Goal: Task Accomplishment & Management: Manage account settings

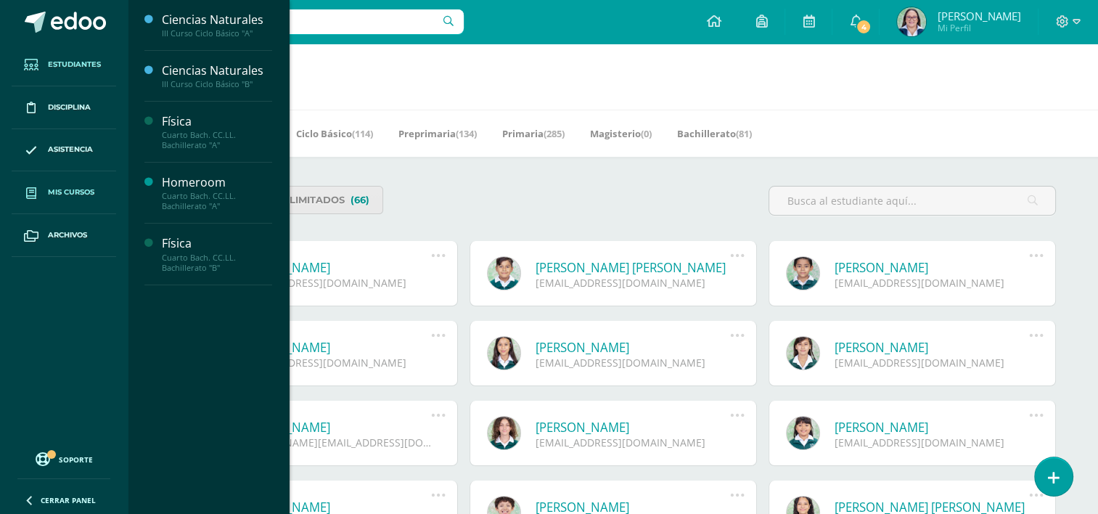
drag, startPoint x: 0, startPoint y: 0, endPoint x: 80, endPoint y: 184, distance: 200.1
click at [80, 184] on link "Mis cursos" at bounding box center [64, 192] width 104 height 43
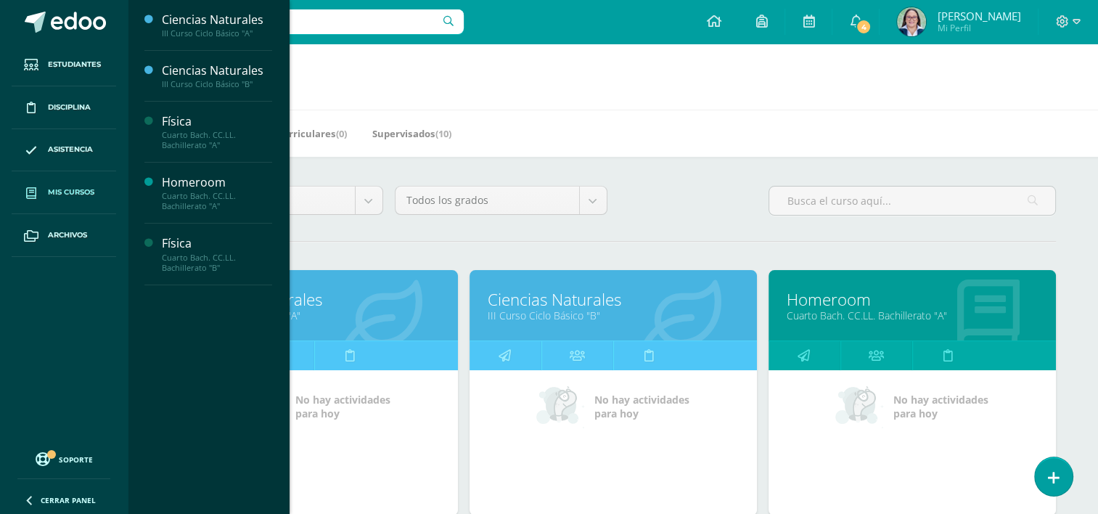
click at [163, 41] on div at bounding box center [300, 22] width 326 height 44
click at [428, 297] on link "Ciencias Naturales" at bounding box center [314, 299] width 251 height 22
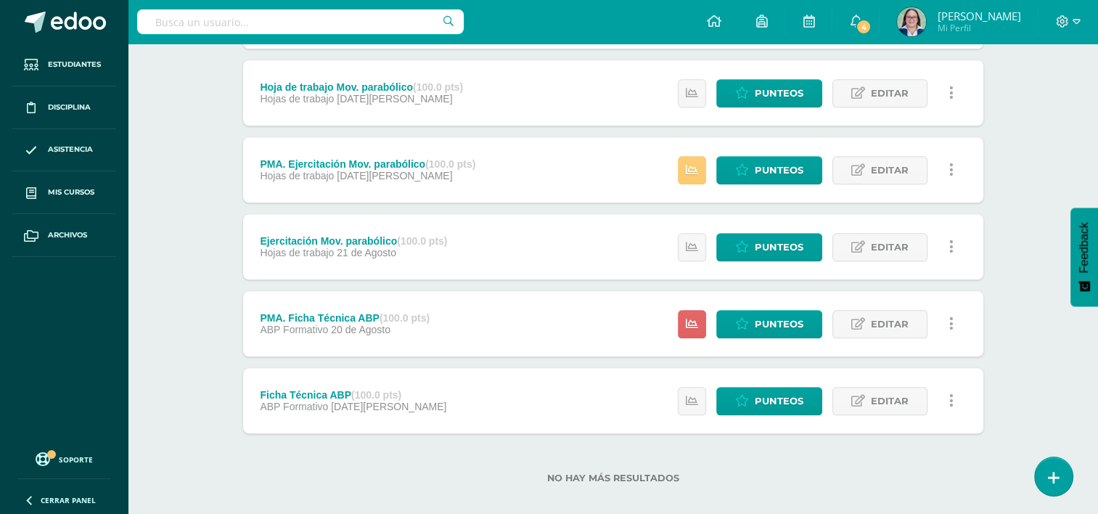
scroll to position [1279, 0]
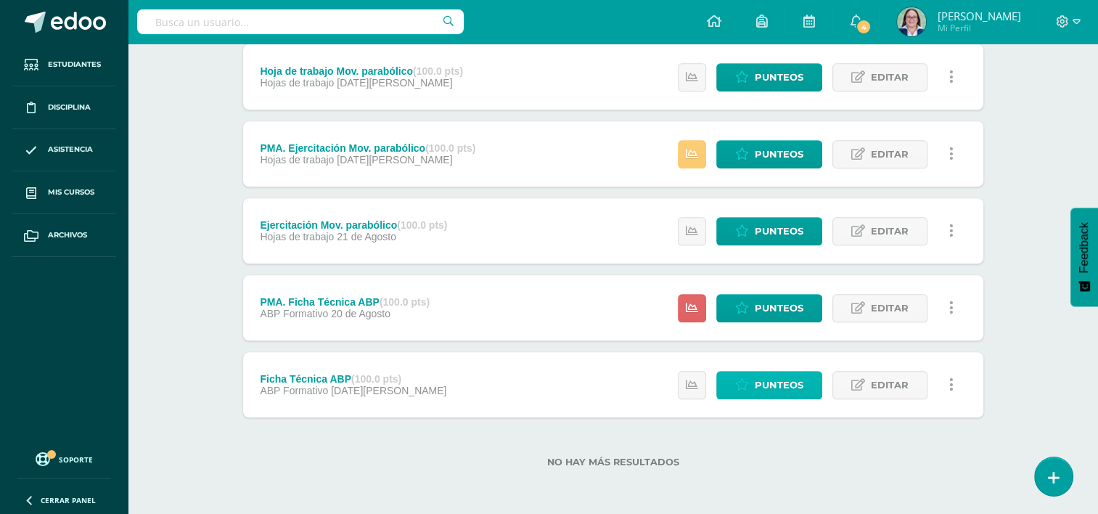
click at [783, 382] on span "Punteos" at bounding box center [778, 384] width 49 height 27
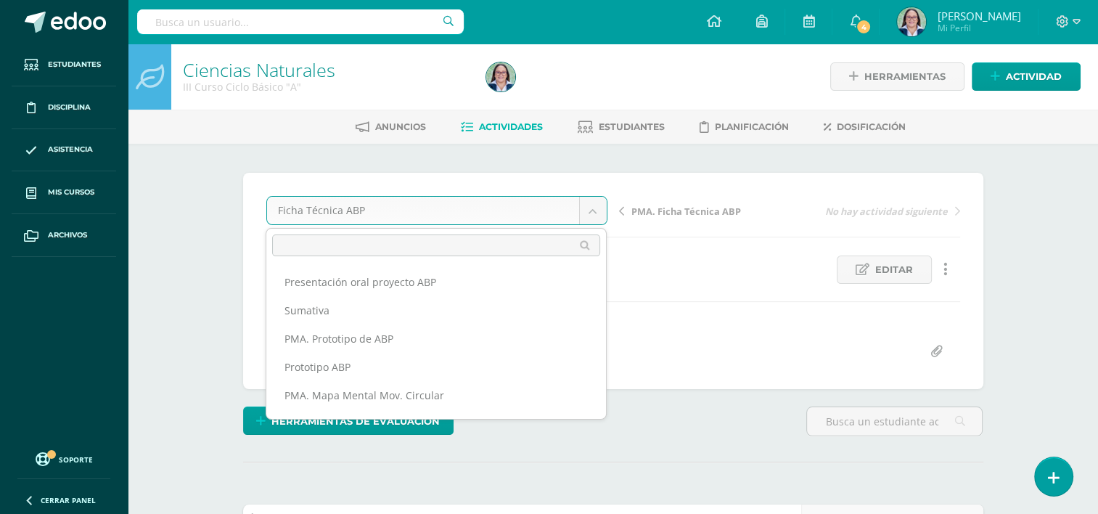
scroll to position [358, 0]
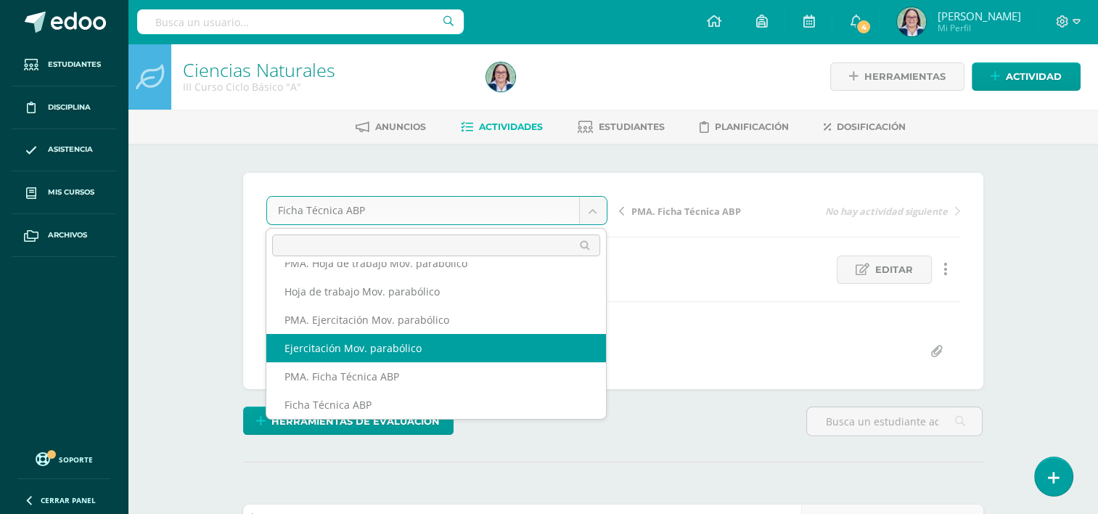
select select "/dashboard/teacher/grade-activity/261938/"
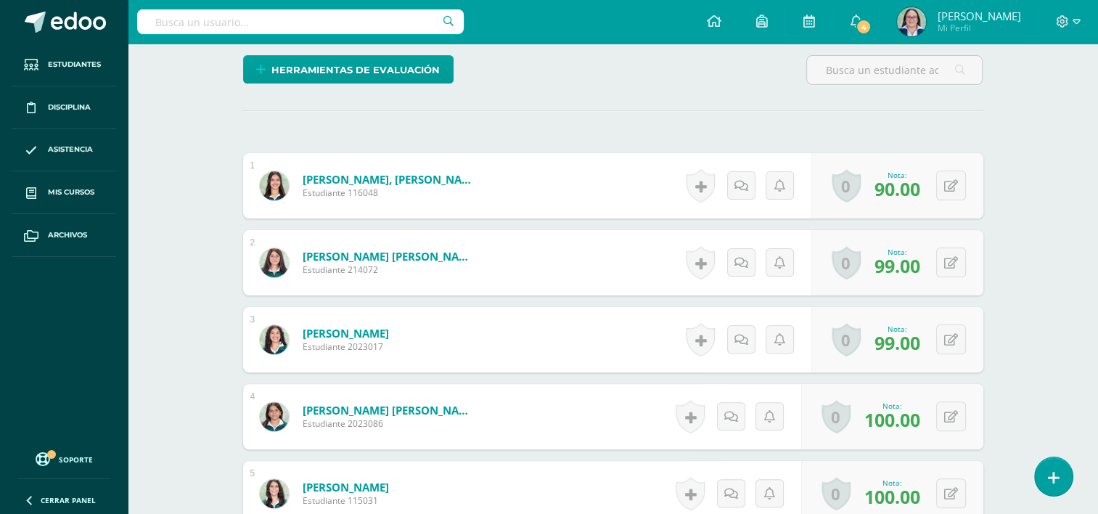
scroll to position [364, 0]
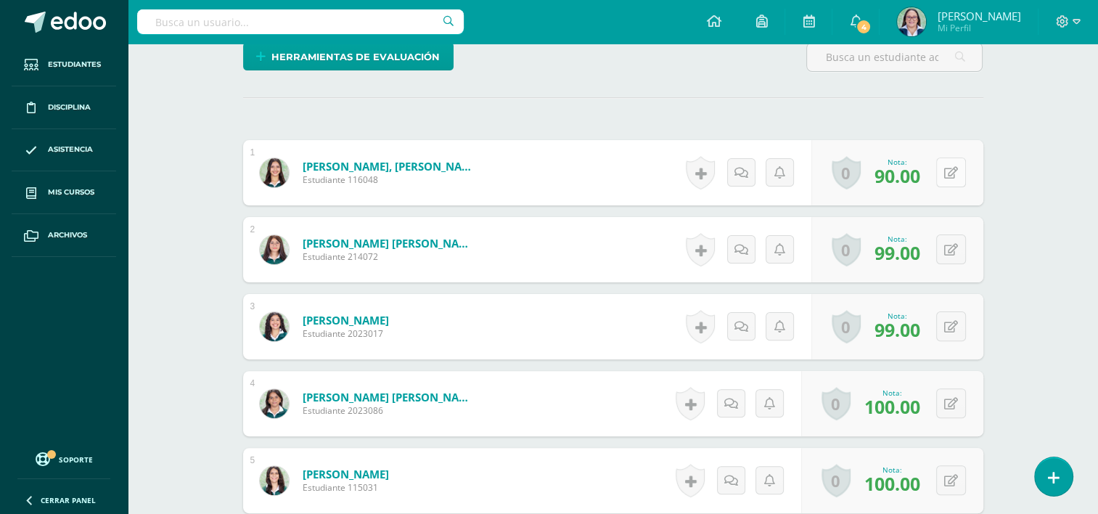
click at [953, 173] on icon at bounding box center [951, 173] width 14 height 12
click at [953, 168] on icon at bounding box center [960, 172] width 15 height 12
type input "90"
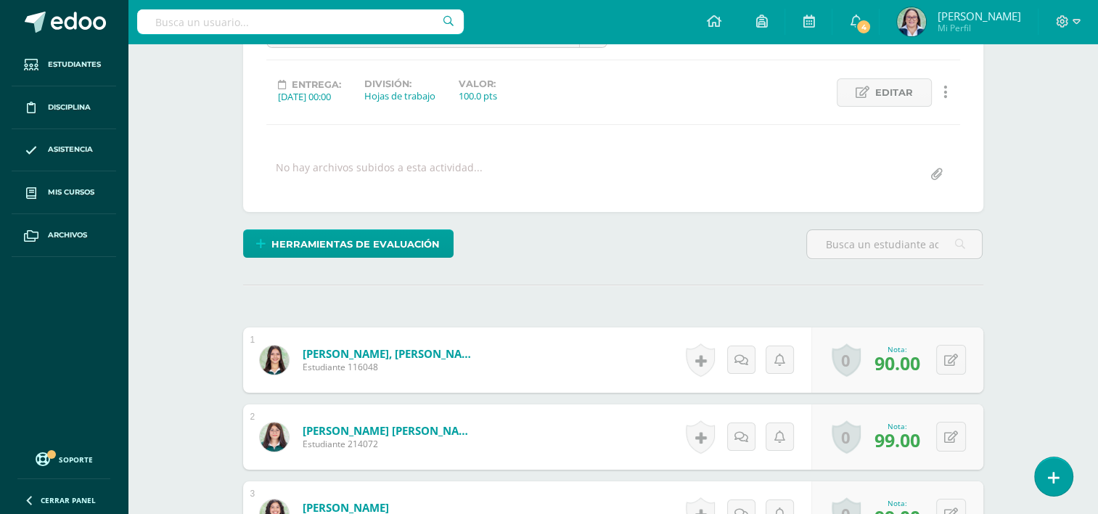
scroll to position [147, 0]
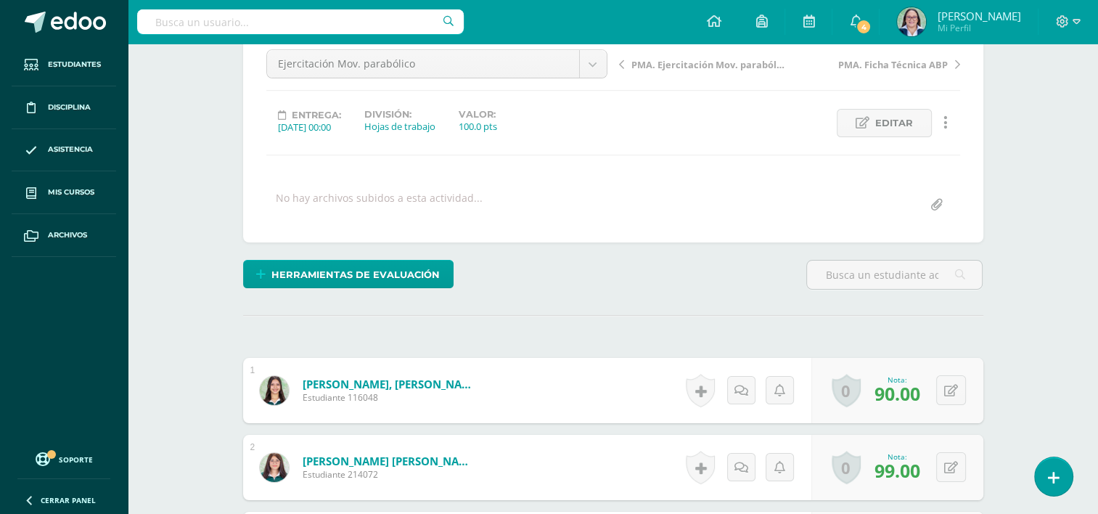
click at [664, 66] on span "PMA. Ejercitación Mov. parabólico" at bounding box center [708, 64] width 154 height 13
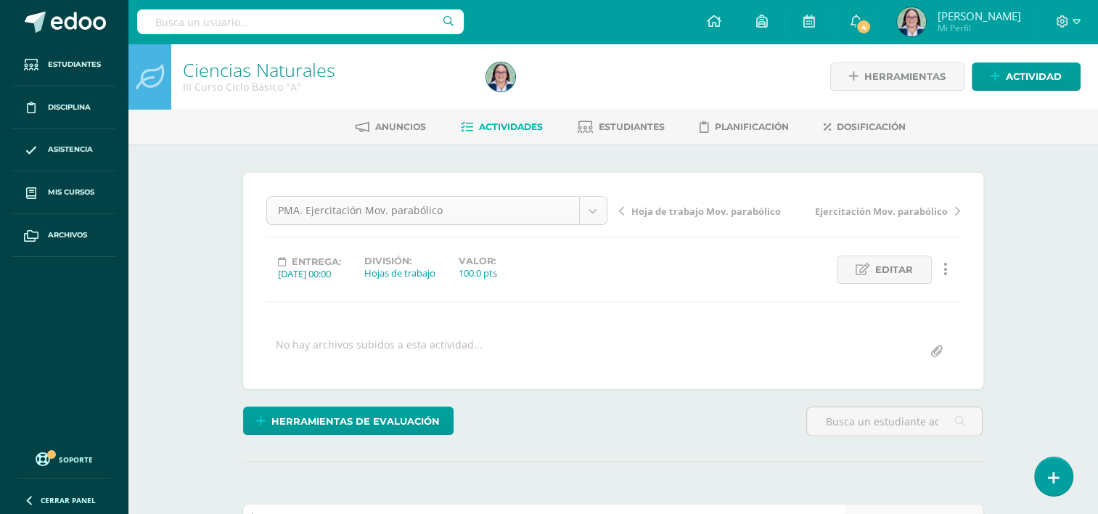
scroll to position [273, 0]
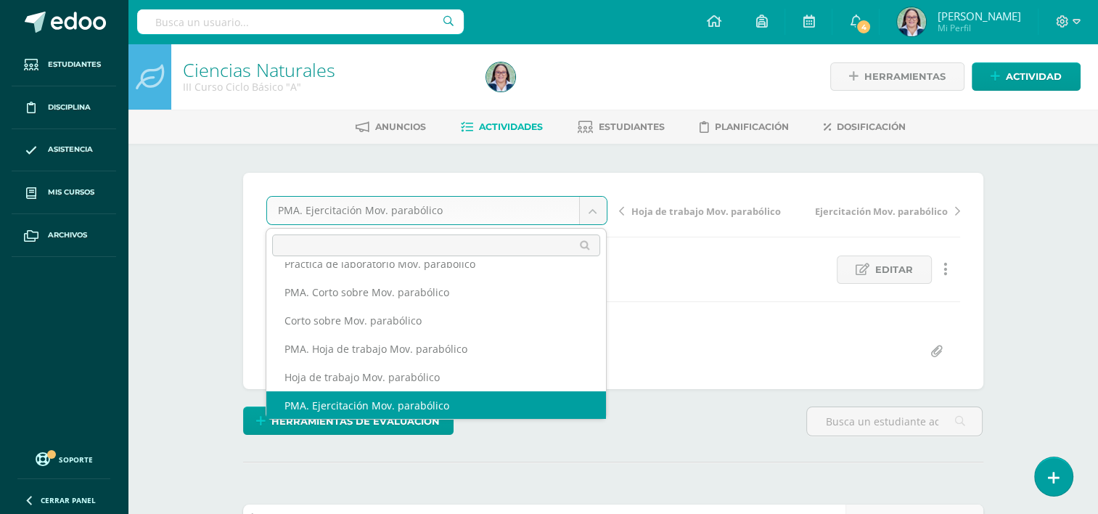
scroll to position [260, 0]
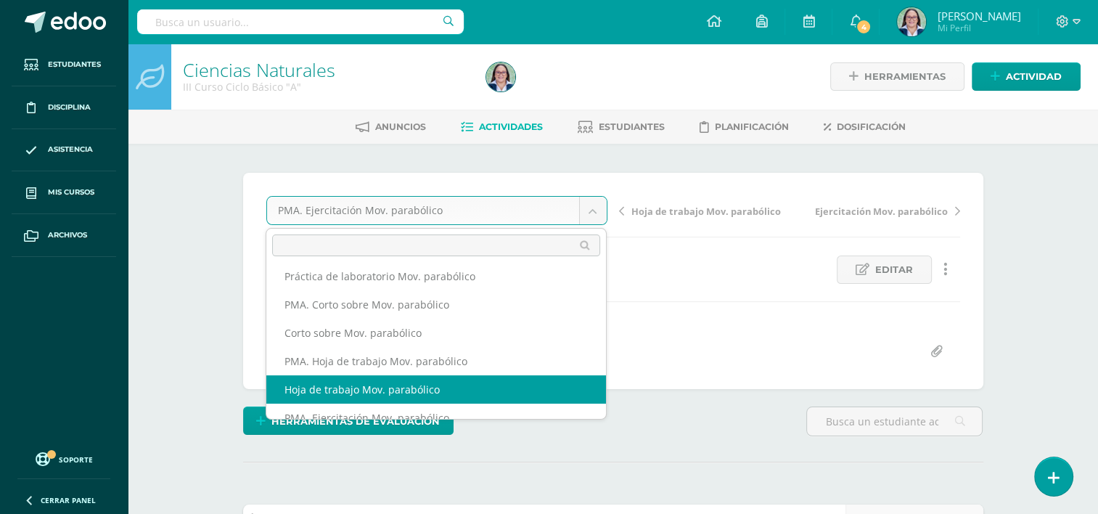
select select "/dashboard/teacher/grade-activity/261942/"
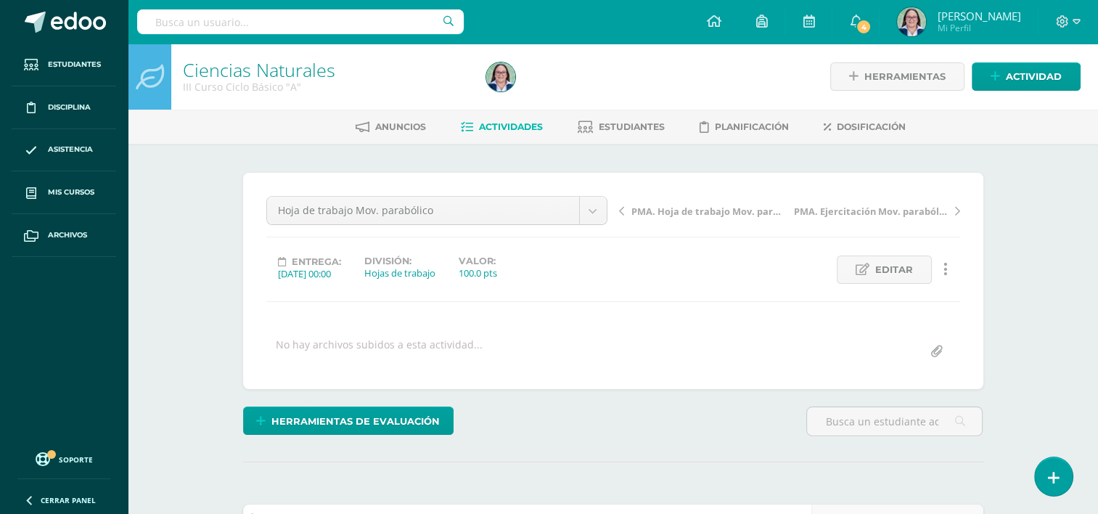
click at [677, 212] on span "PMA. Hoja de trabajo Mov. parabólico" at bounding box center [708, 211] width 154 height 13
click at [707, 215] on span "Corto sobre Mov. parabólico" at bounding box center [696, 211] width 131 height 13
click at [672, 217] on span "PMA. Corto sobre Mov. parabólico" at bounding box center [708, 211] width 154 height 13
click at [659, 206] on span "Práctica de laboratorio Mov. parabólico" at bounding box center [708, 211] width 154 height 13
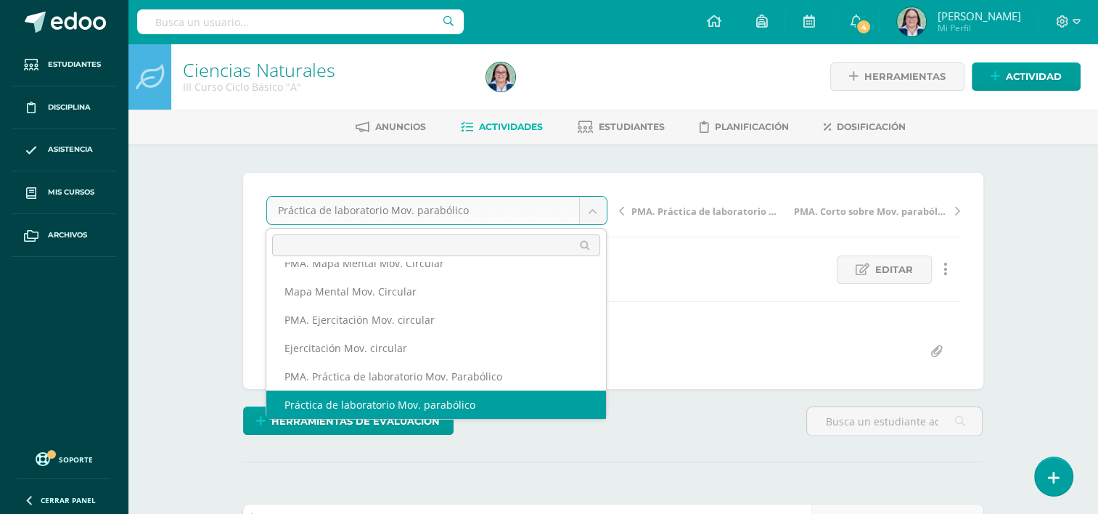
scroll to position [119, 0]
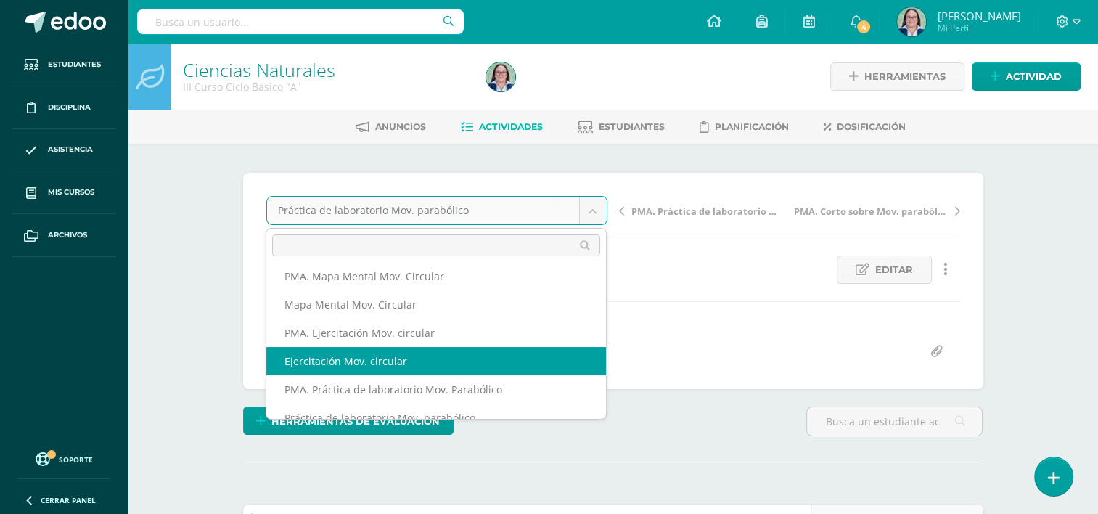
select select "/dashboard/teacher/grade-activity/261954/"
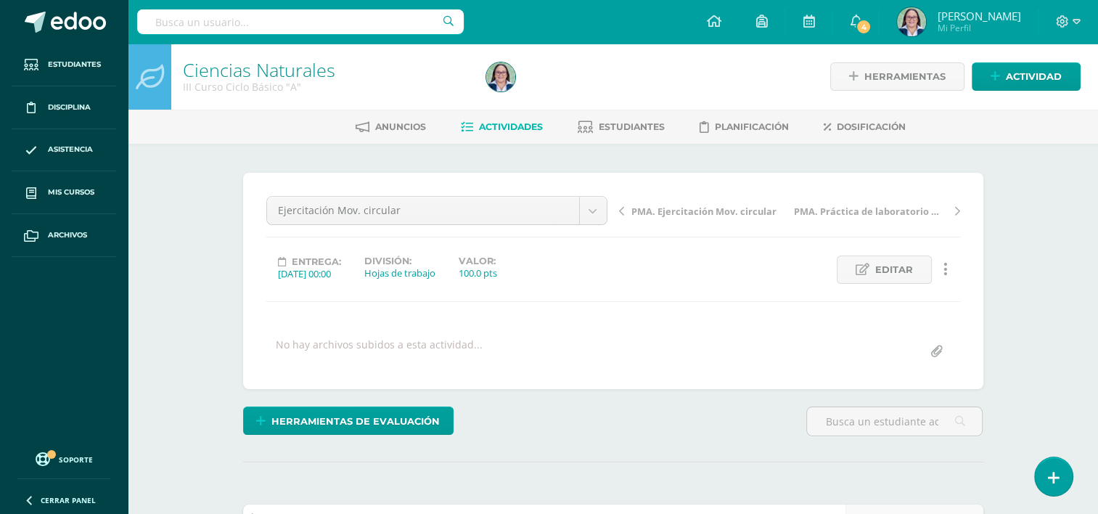
drag, startPoint x: 1108, startPoint y: 192, endPoint x: 614, endPoint y: 300, distance: 505.7
click at [509, 328] on div "Ejercitación Mov. circular Presentación oral proyecto ABP Sumativa PMA. Prototi…" at bounding box center [612, 281] width 693 height 170
click at [854, 20] on icon at bounding box center [855, 21] width 12 height 13
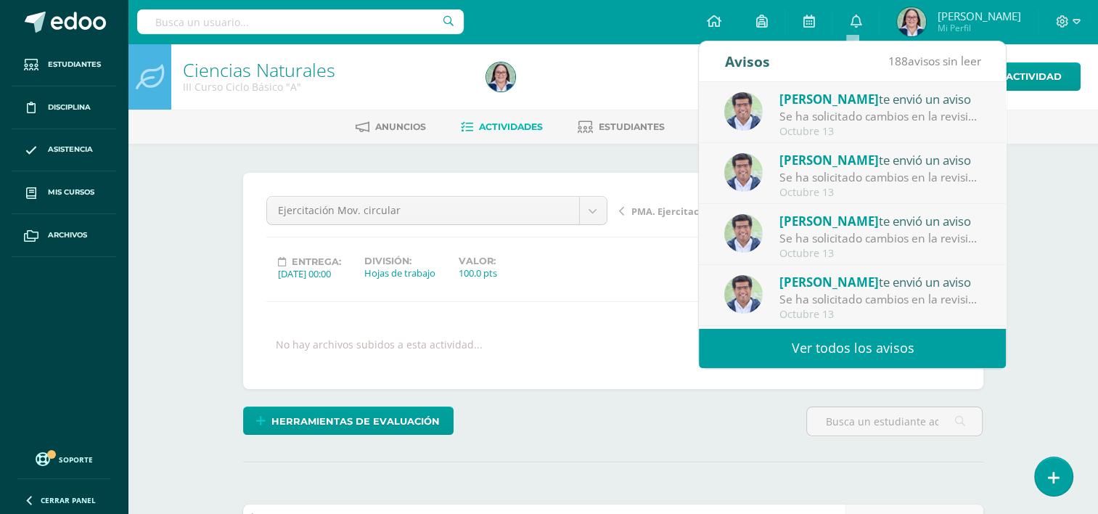
click at [653, 78] on div at bounding box center [634, 77] width 309 height 66
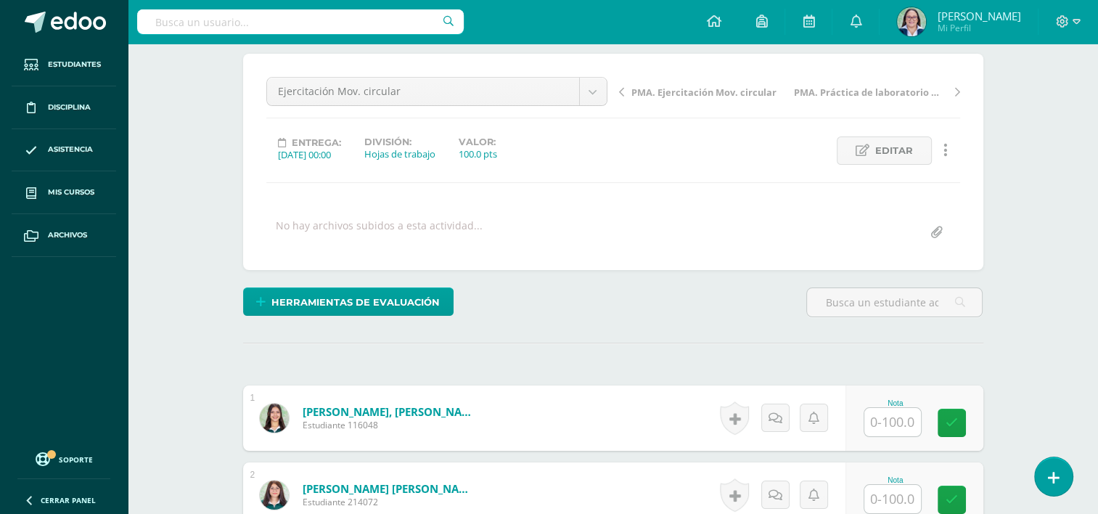
scroll to position [290, 0]
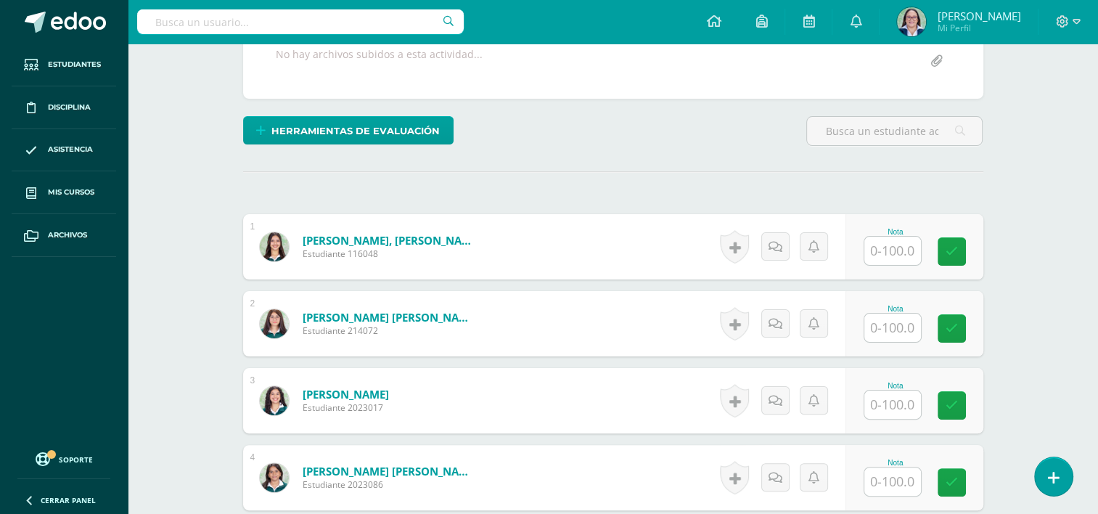
click at [878, 250] on input "text" at bounding box center [892, 250] width 57 height 28
type input "100"
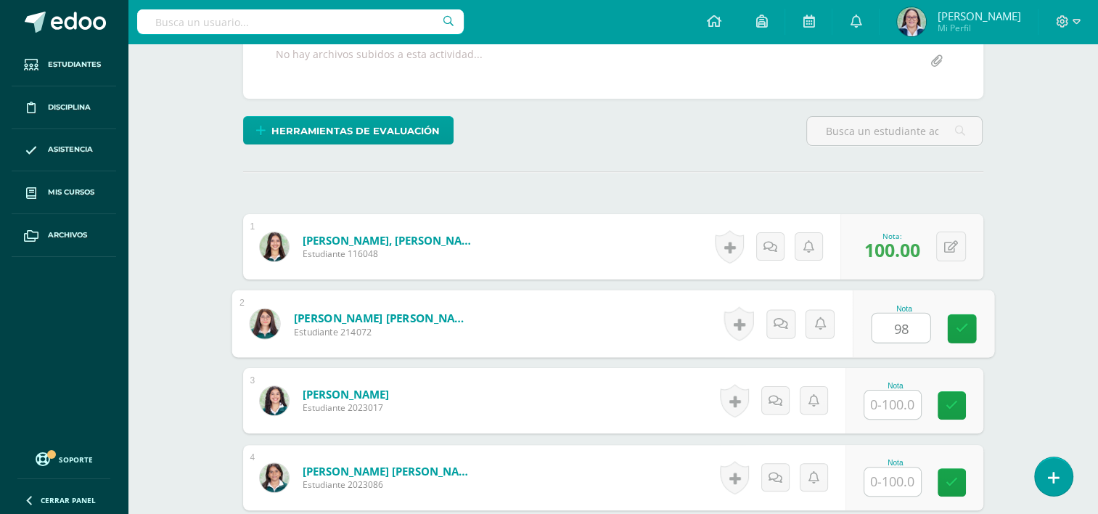
type input "98"
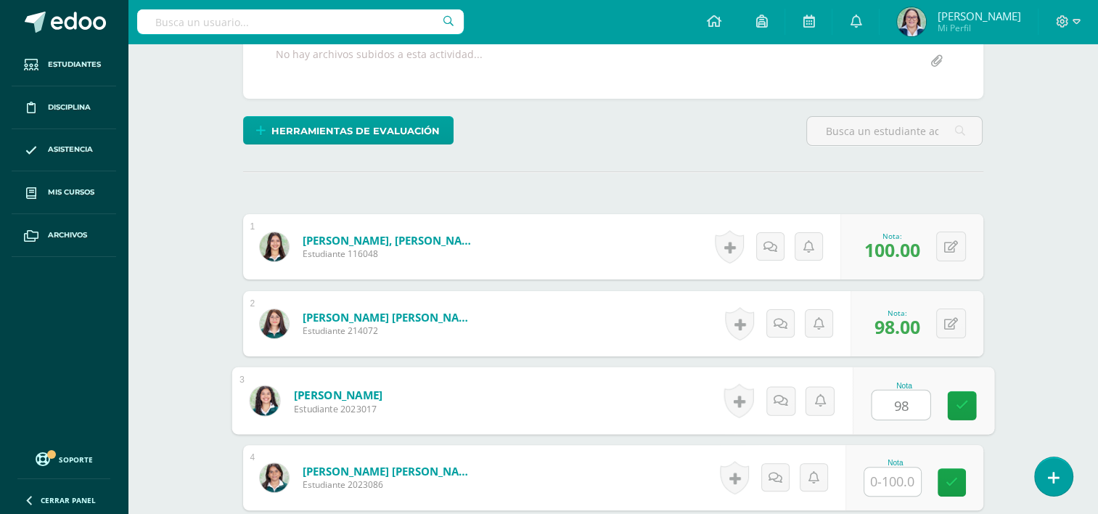
type input "98"
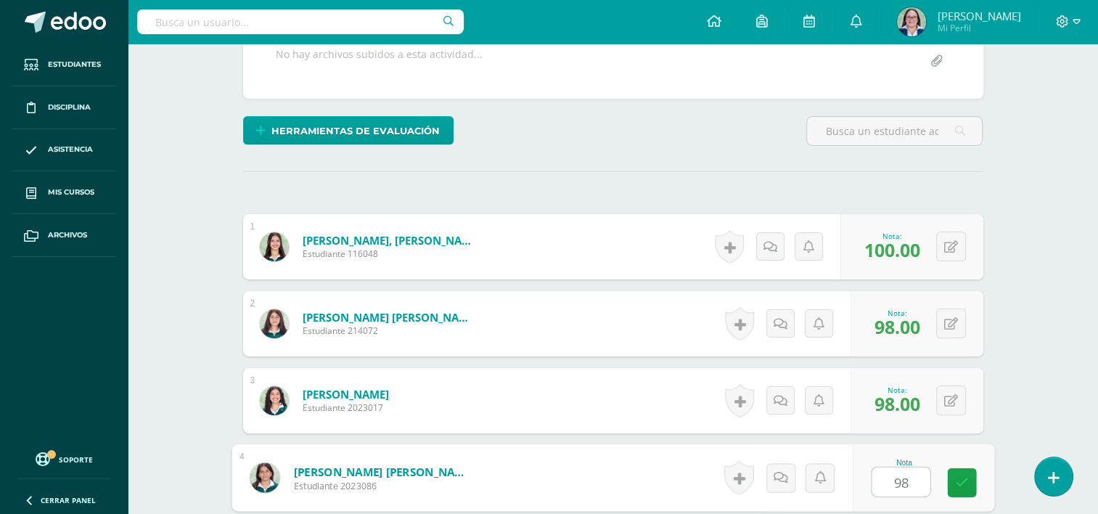
type input "98"
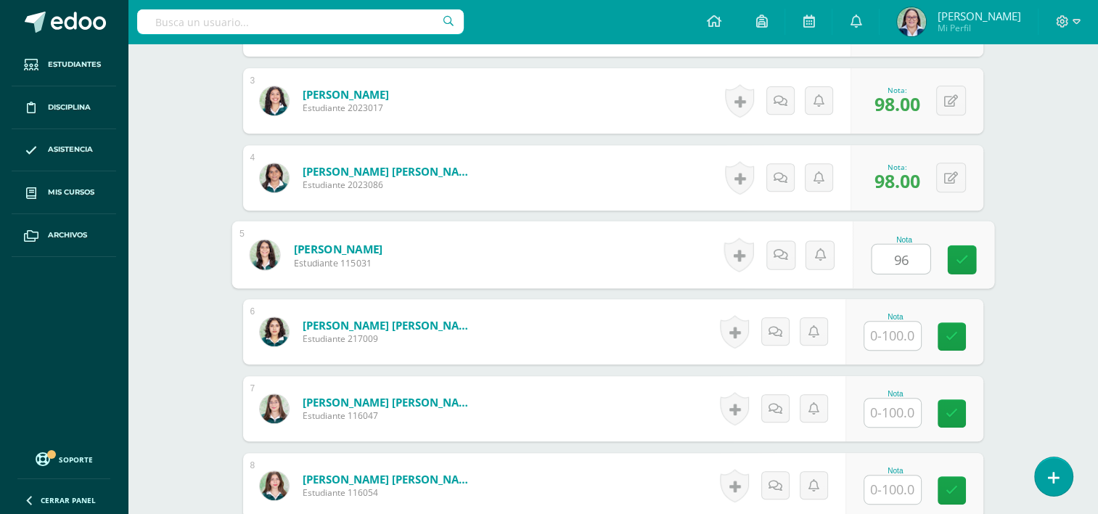
type input "96"
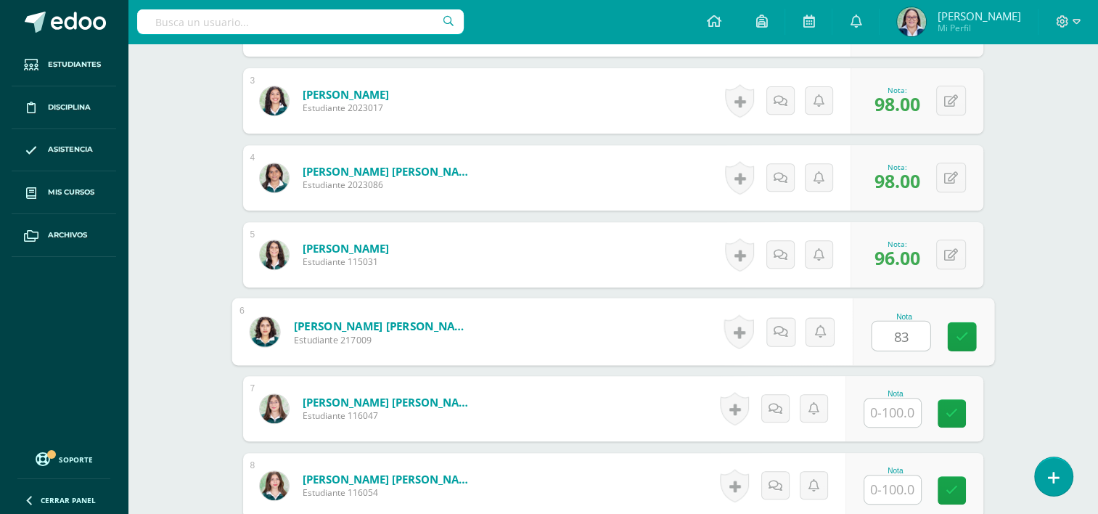
type input "83"
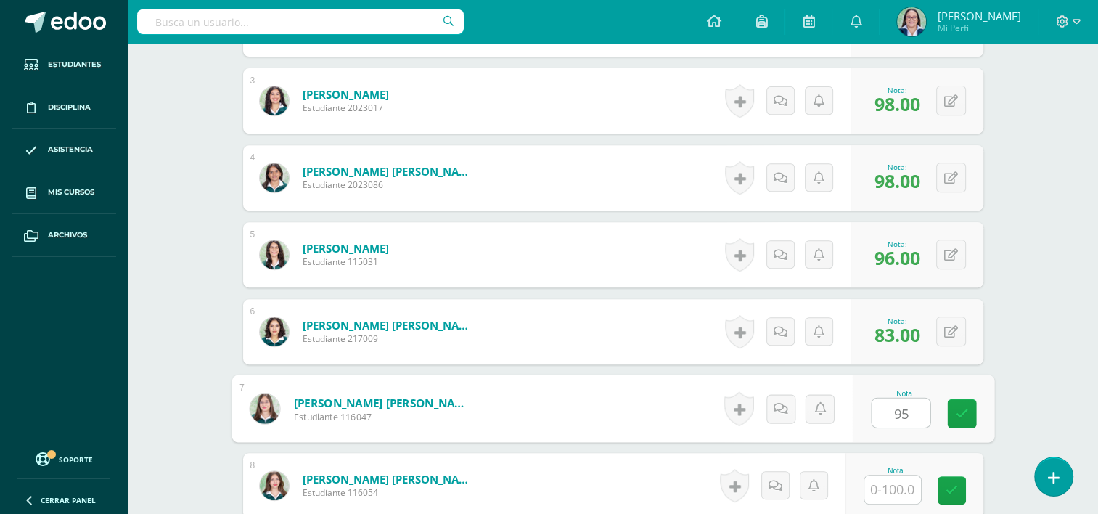
type input "95"
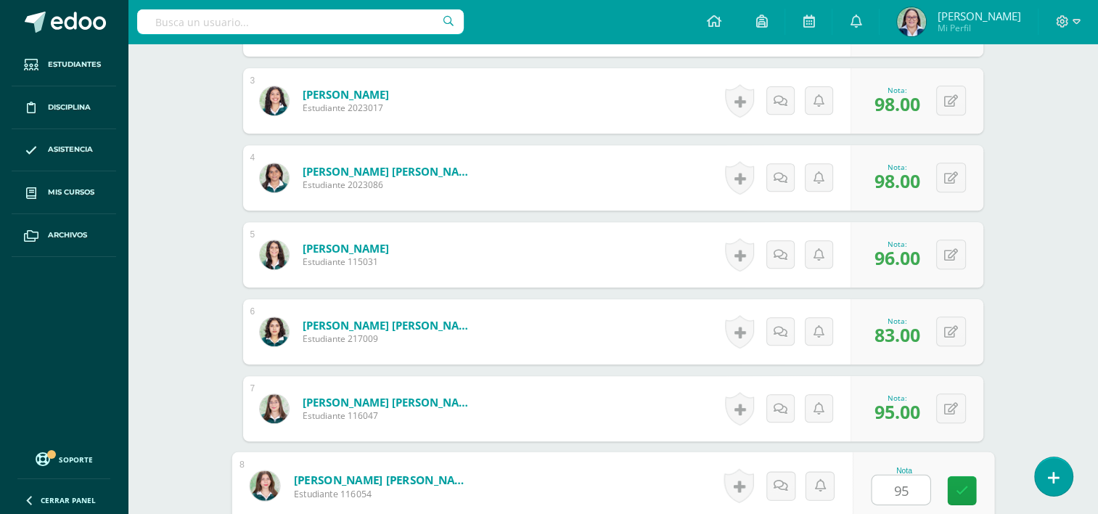
type input "95"
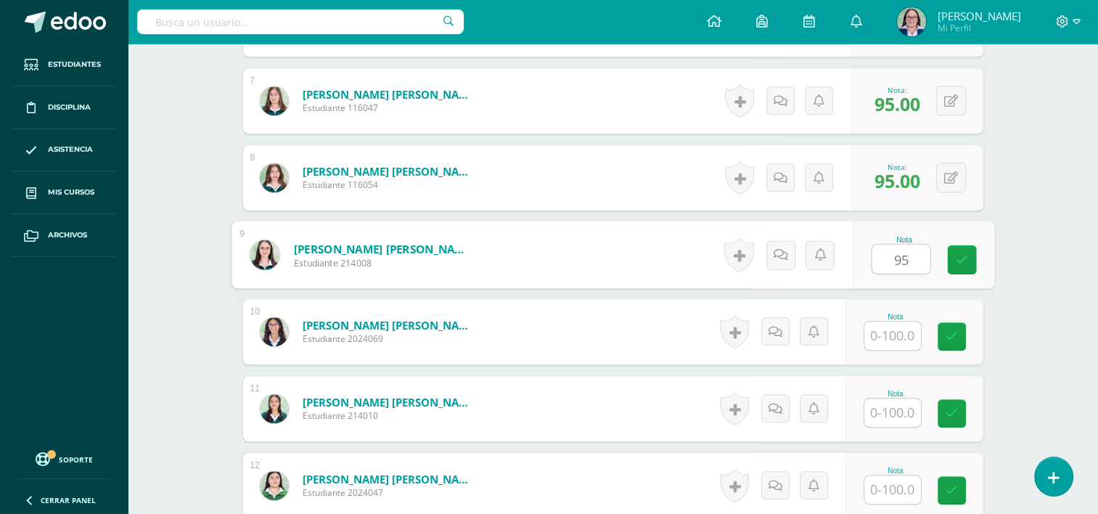
type input "95"
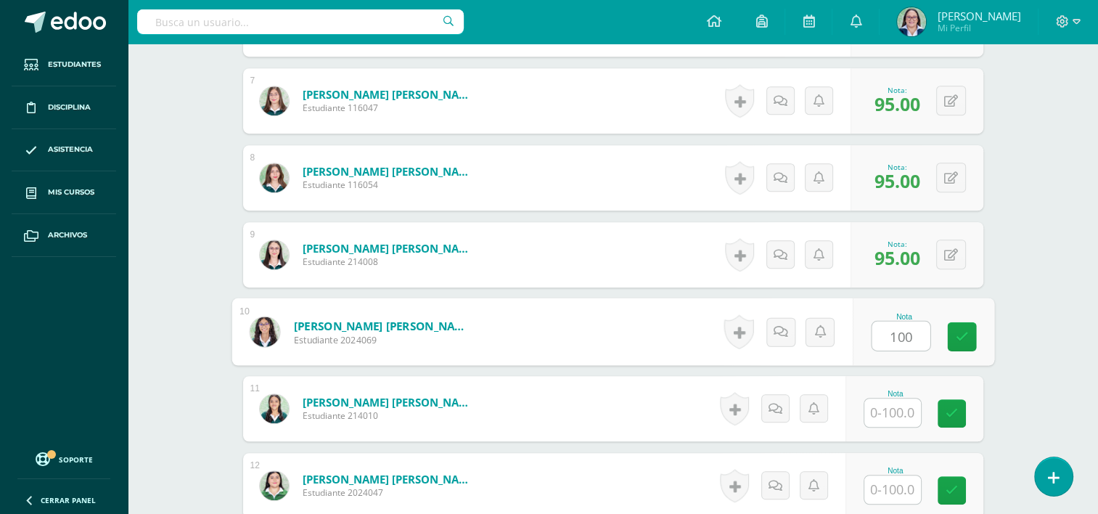
type input "100"
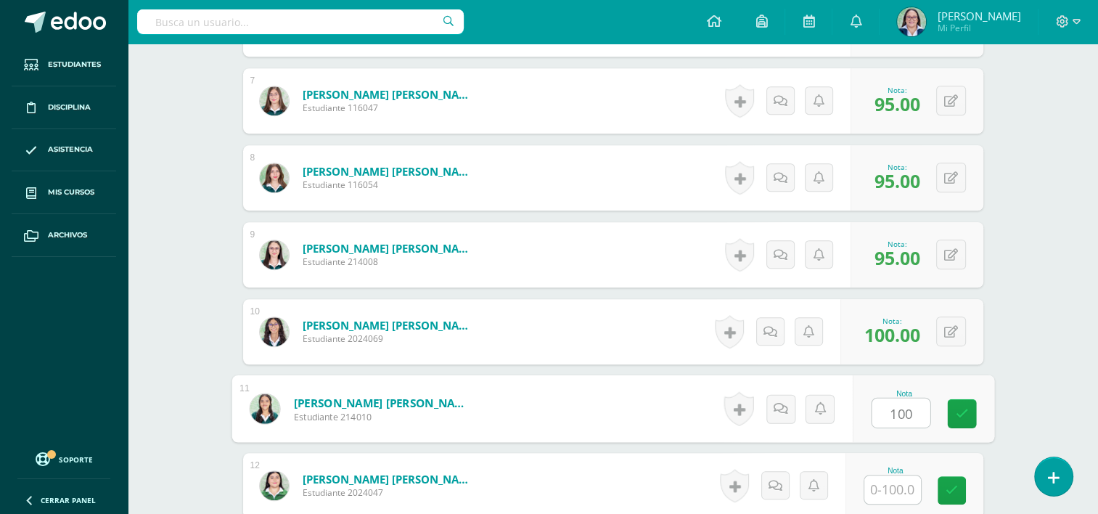
type input "100"
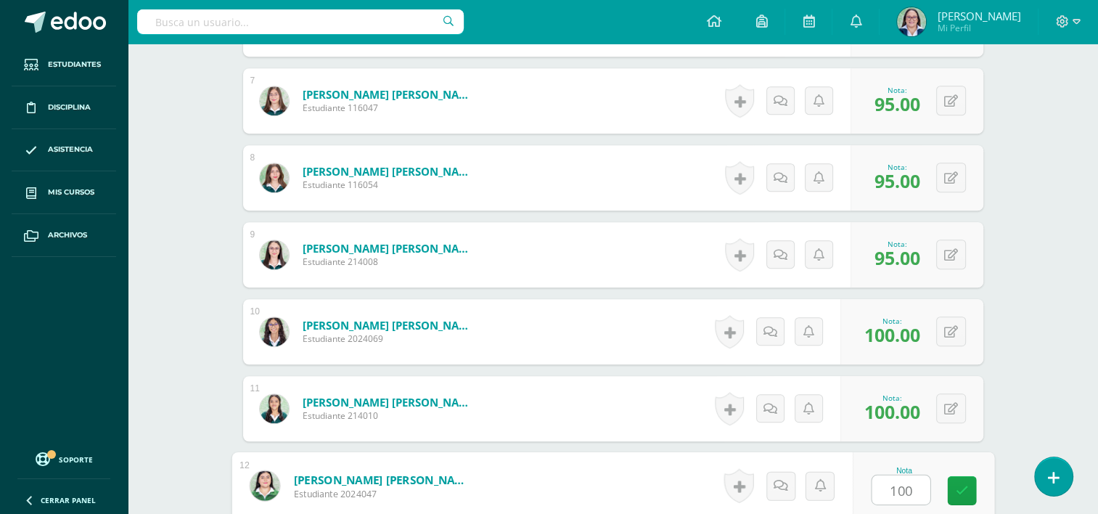
type input "100"
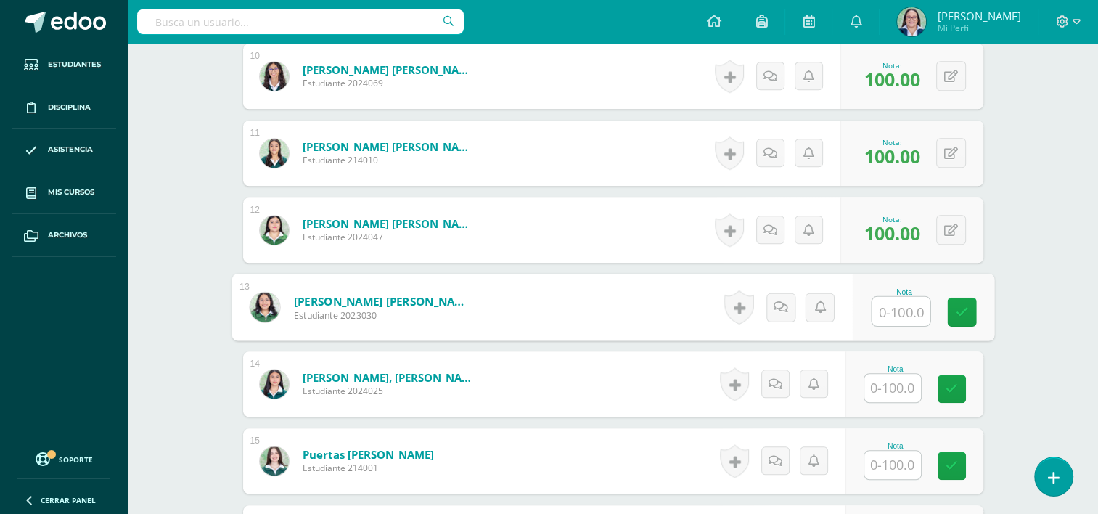
scroll to position [1161, 0]
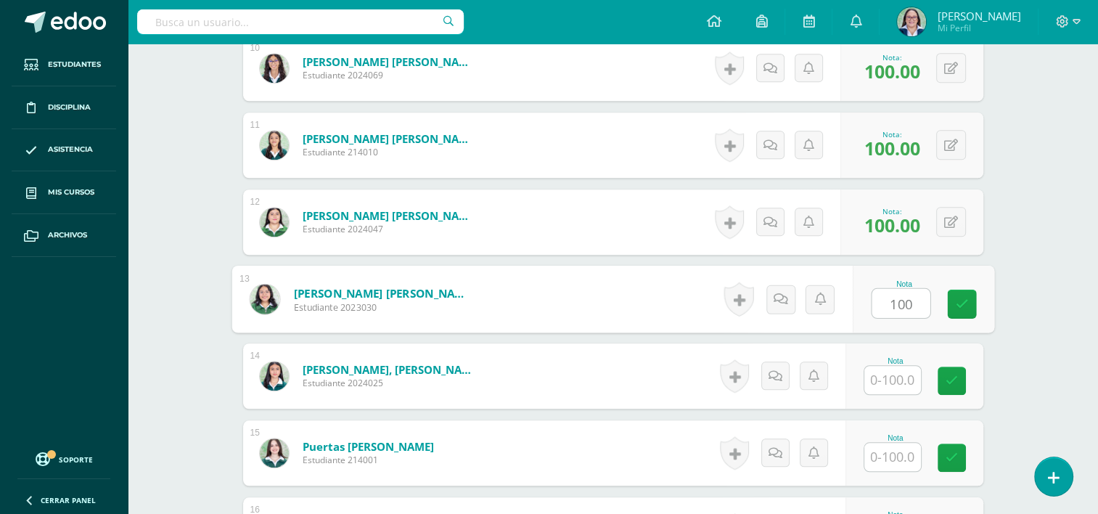
type input "100"
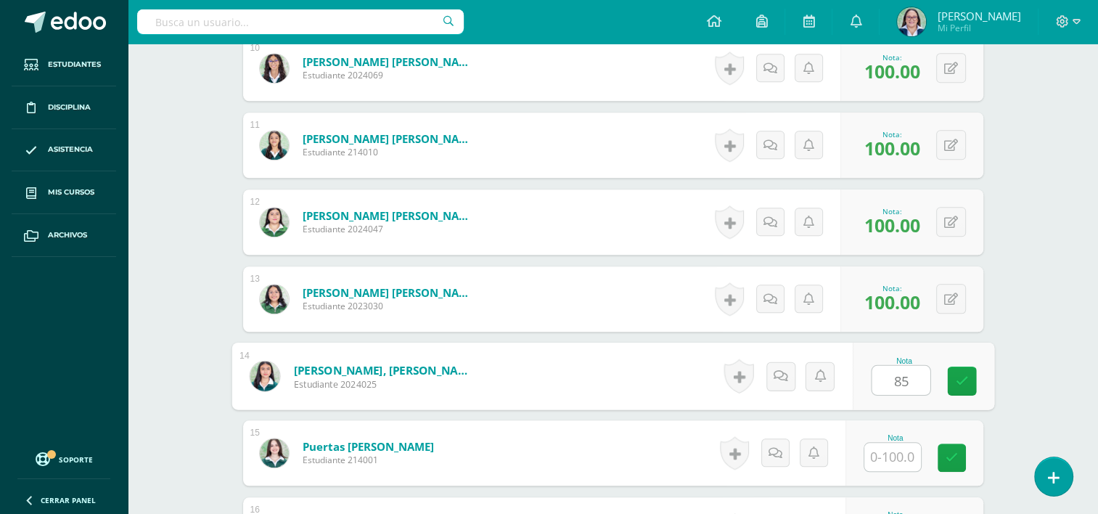
type input "85"
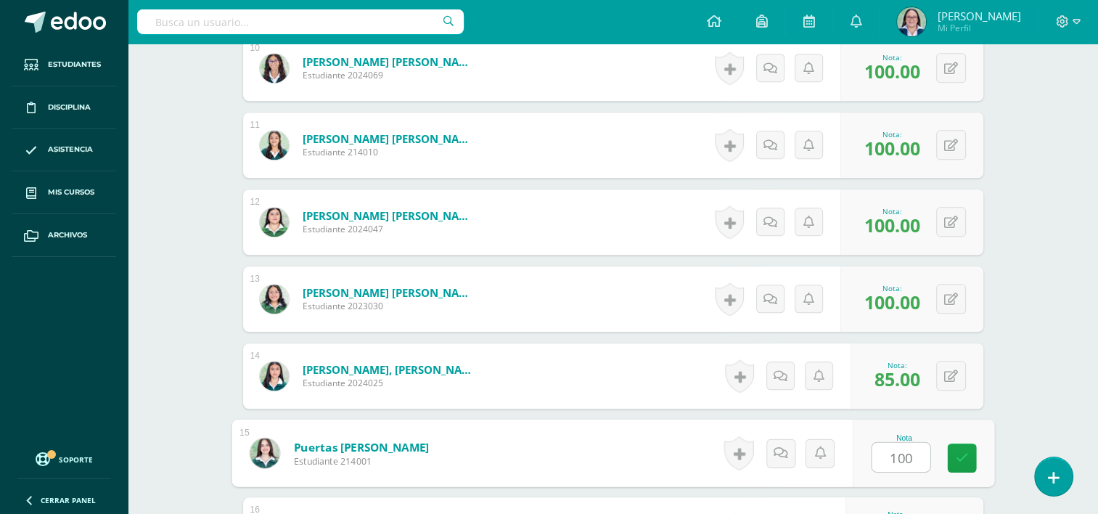
type input "100"
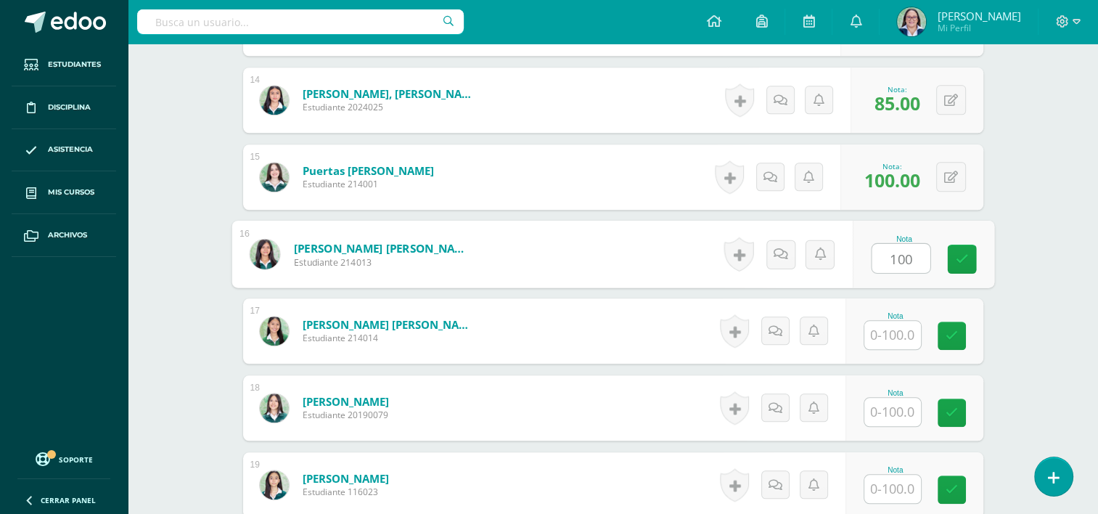
type input "100"
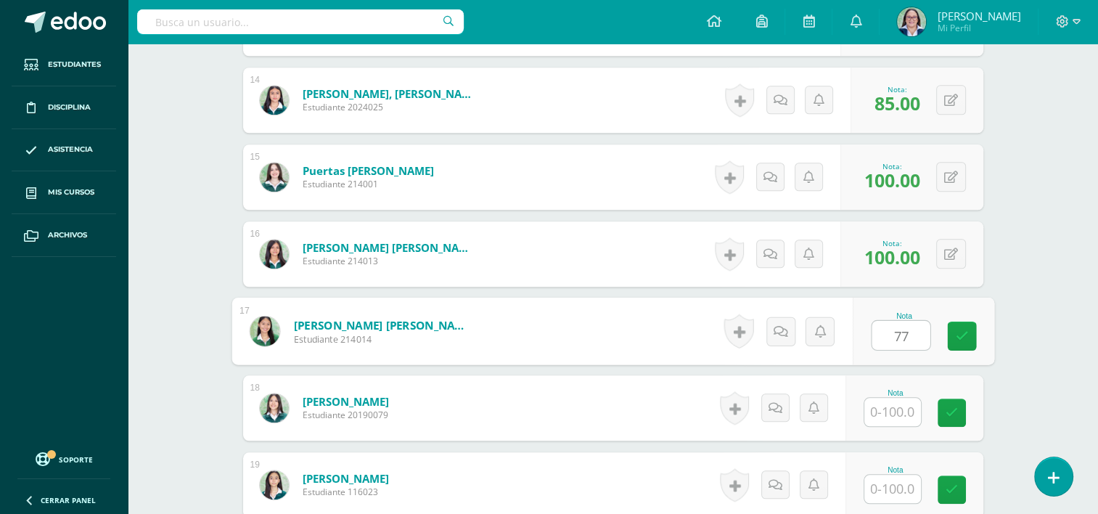
type input "77"
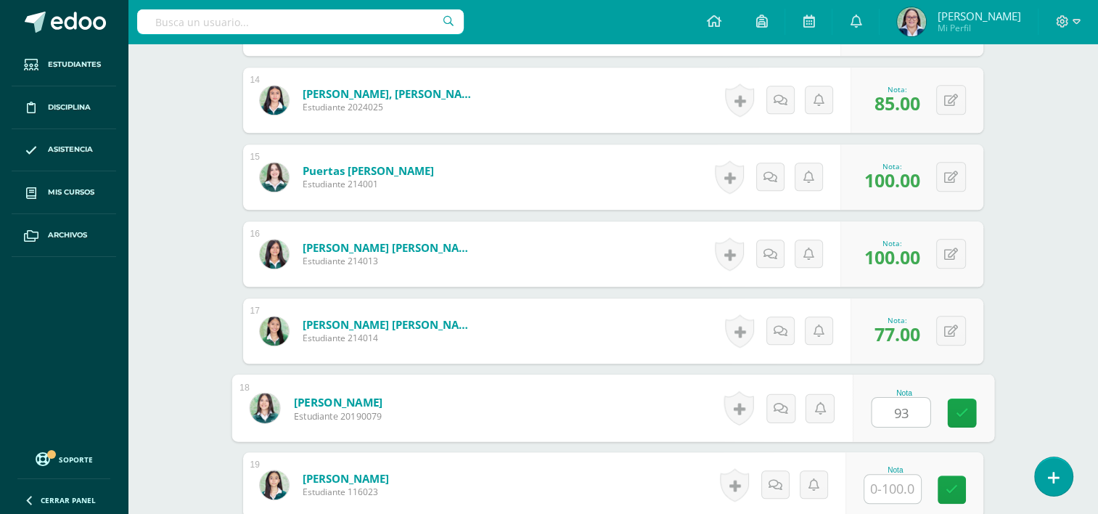
type input "93"
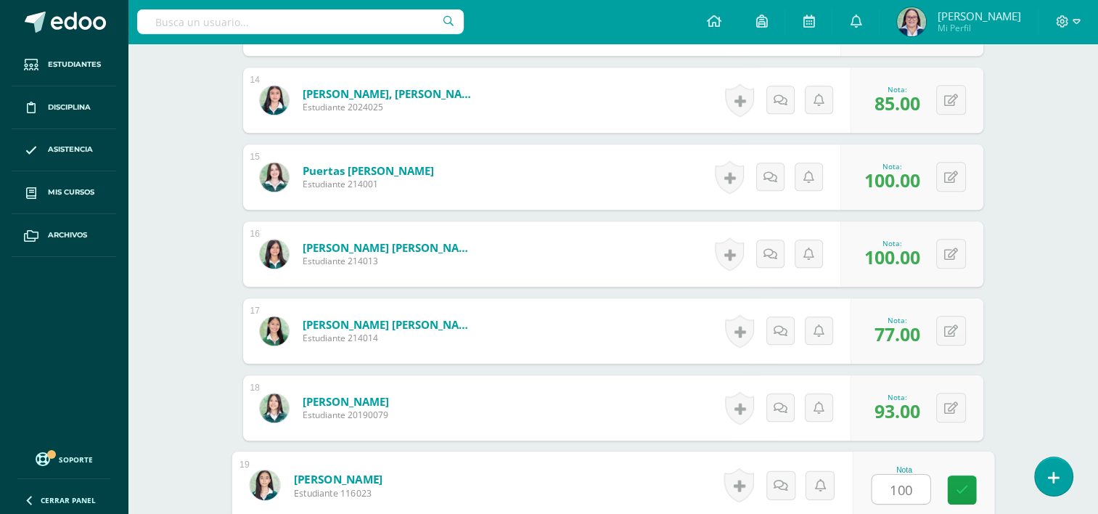
type input "100"
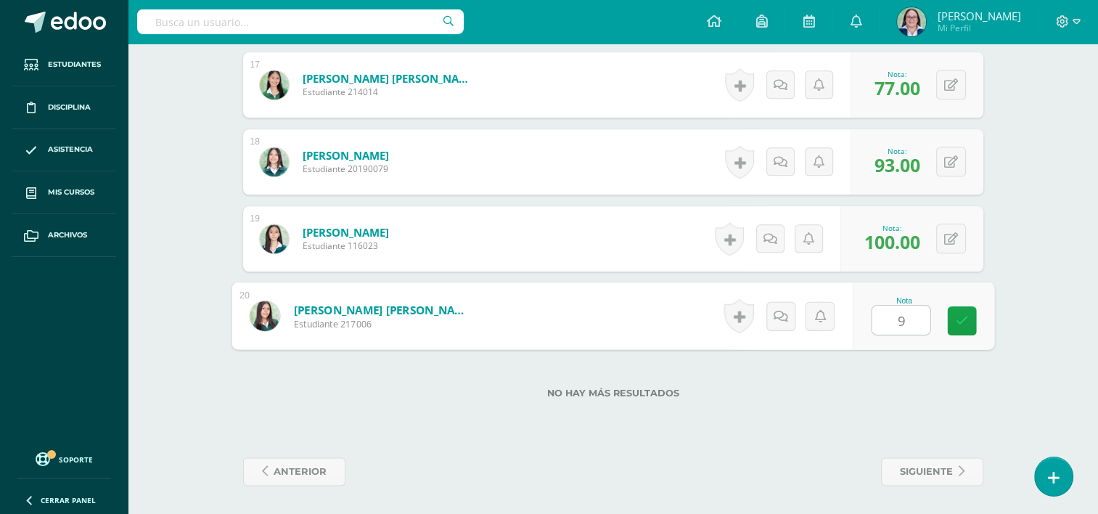
type input "98"
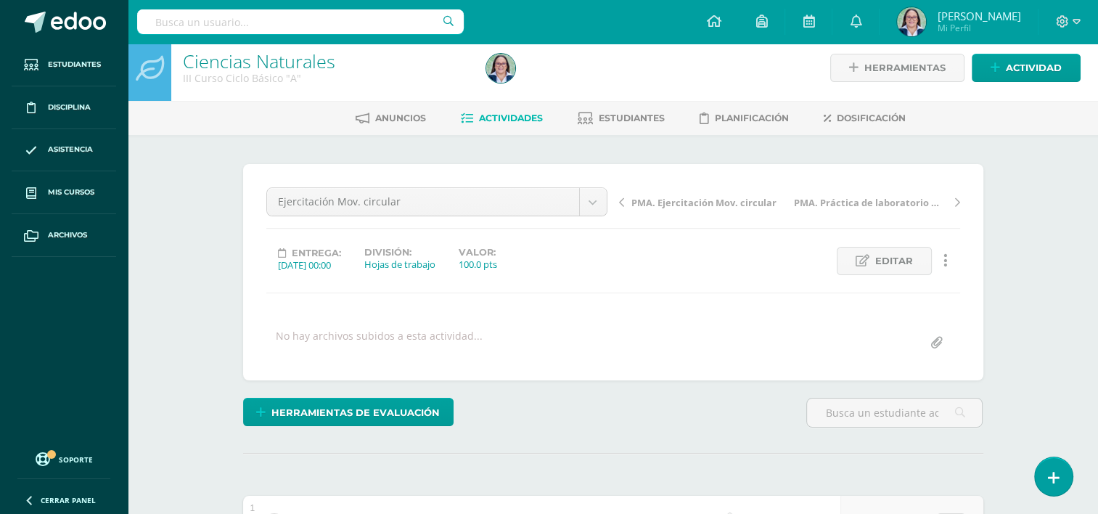
scroll to position [0, 0]
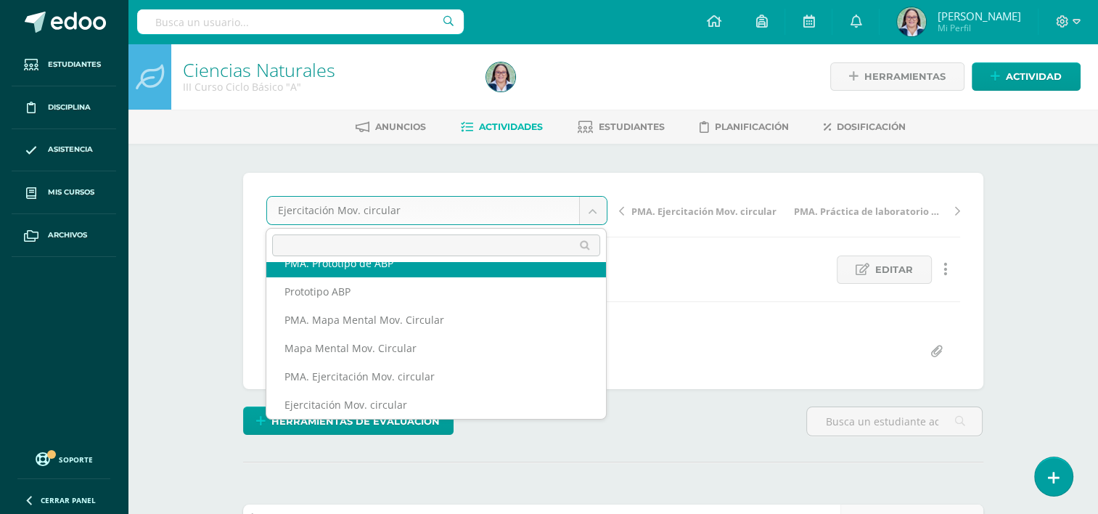
scroll to position [62, 0]
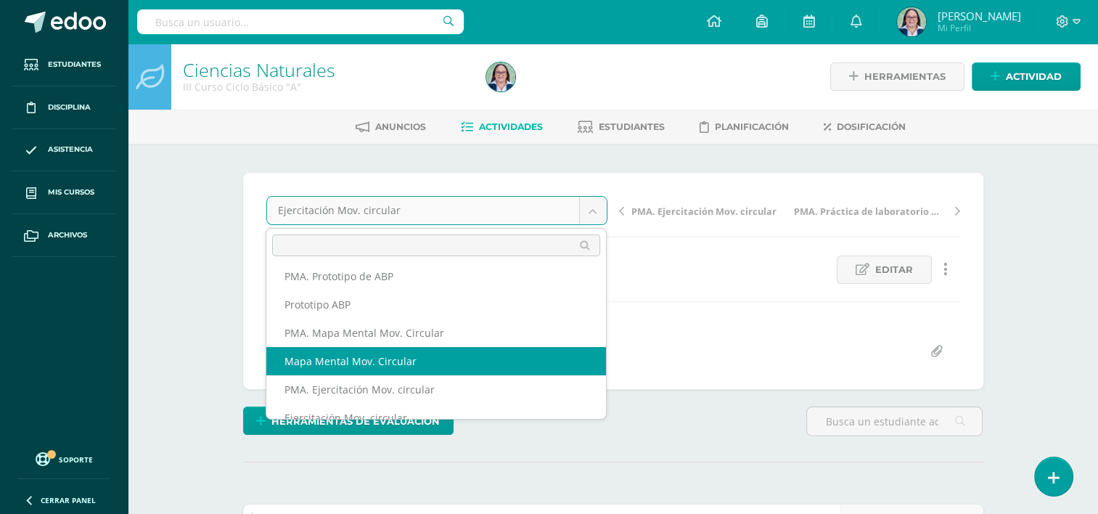
select select "/dashboard/teacher/grade-activity/265067/"
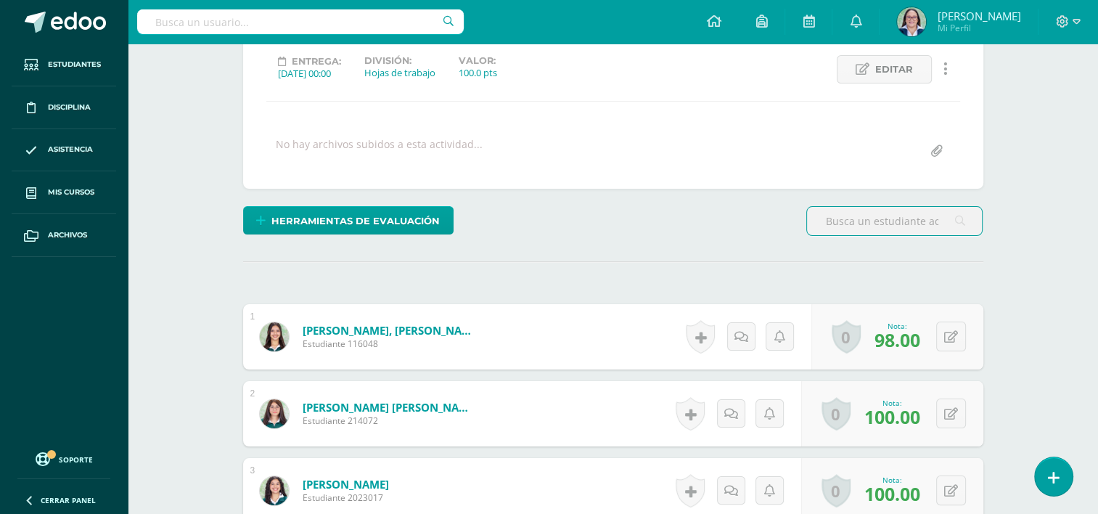
scroll to position [86, 0]
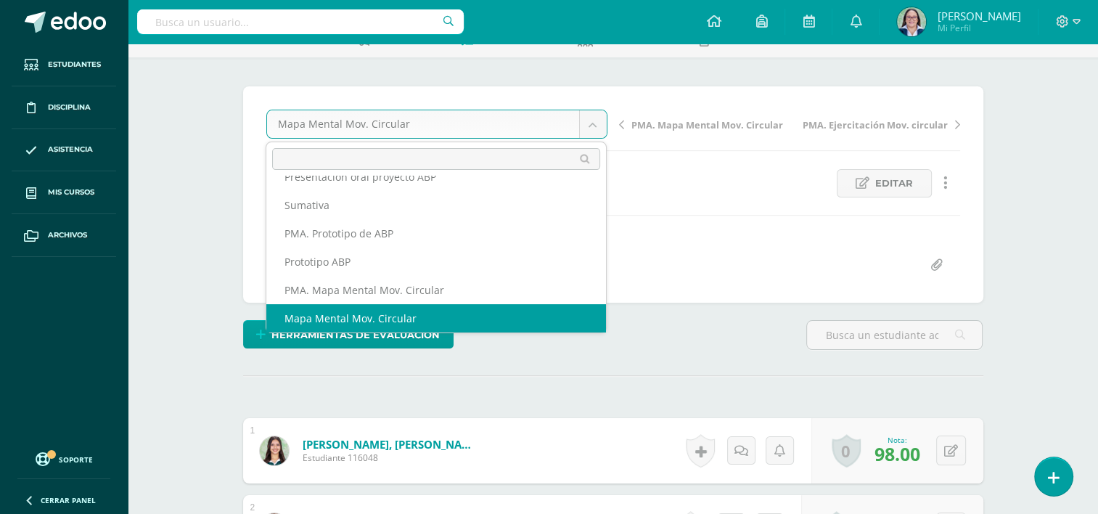
scroll to position [0, 0]
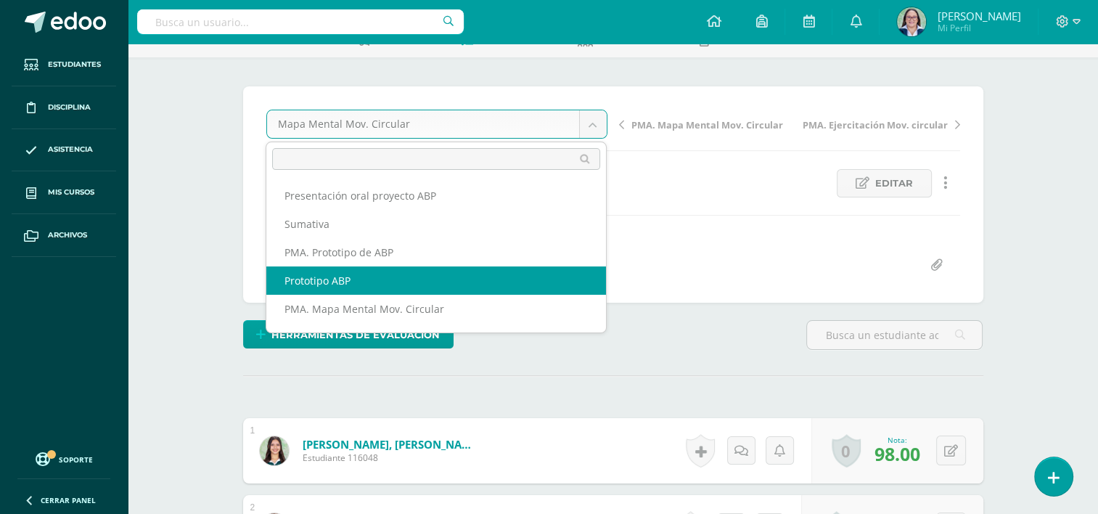
select select "/dashboard/teacher/grade-activity/265375/"
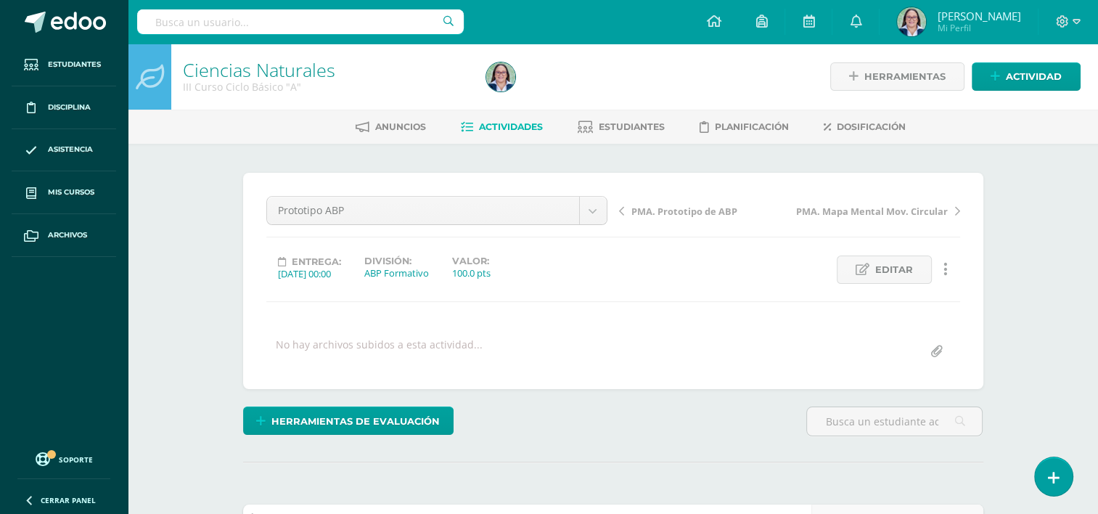
click at [692, 213] on span "PMA. Prototipo de ABP" at bounding box center [684, 211] width 106 height 13
click at [638, 209] on span "Sumativa" at bounding box center [653, 211] width 44 height 13
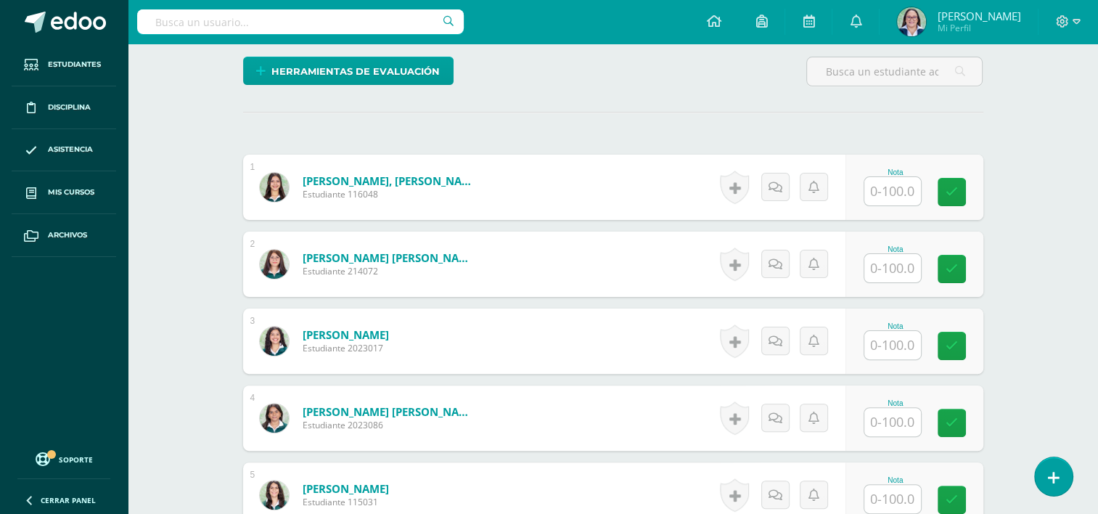
scroll to position [364, 0]
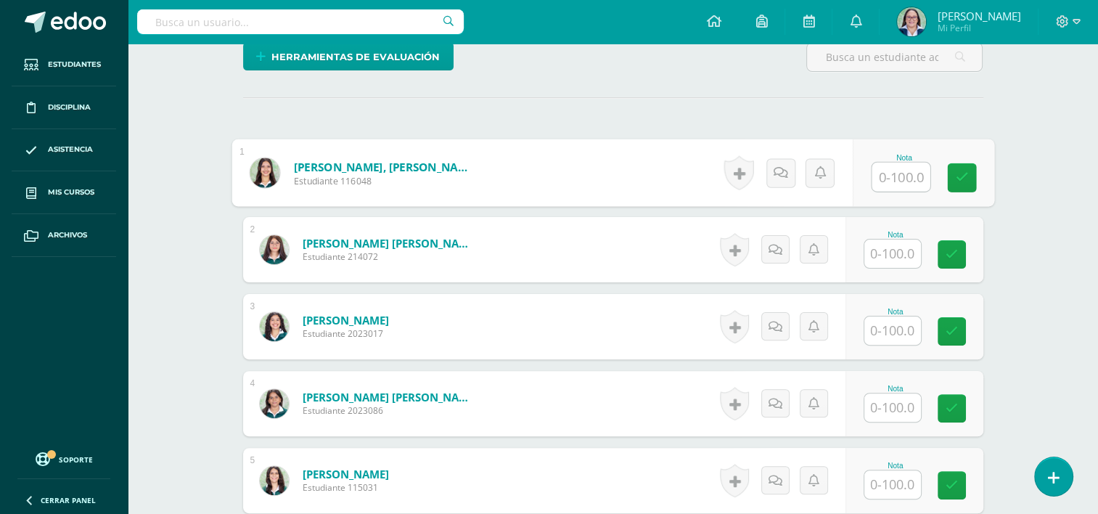
click at [899, 171] on input "text" at bounding box center [900, 176] width 58 height 29
type input "57"
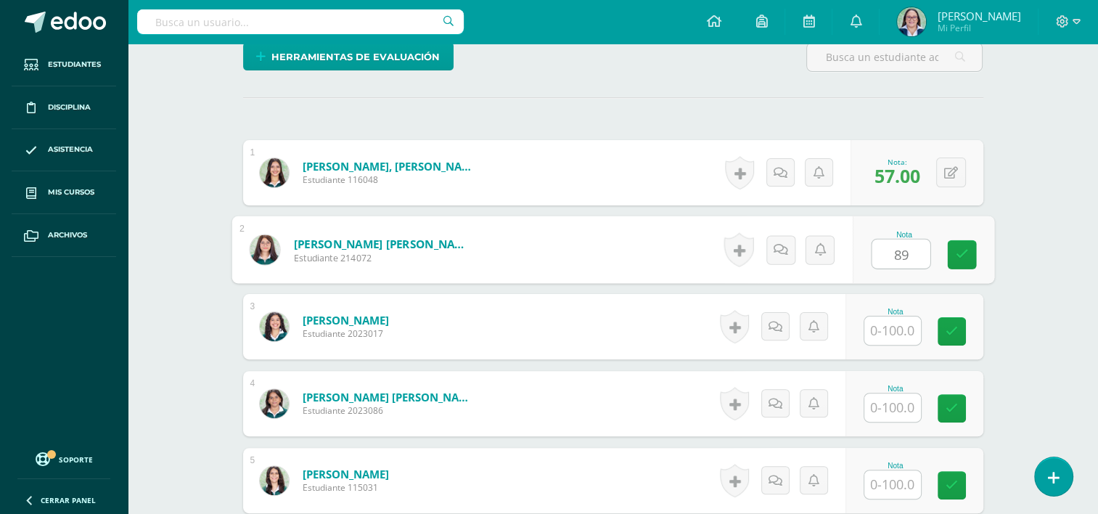
type input "89"
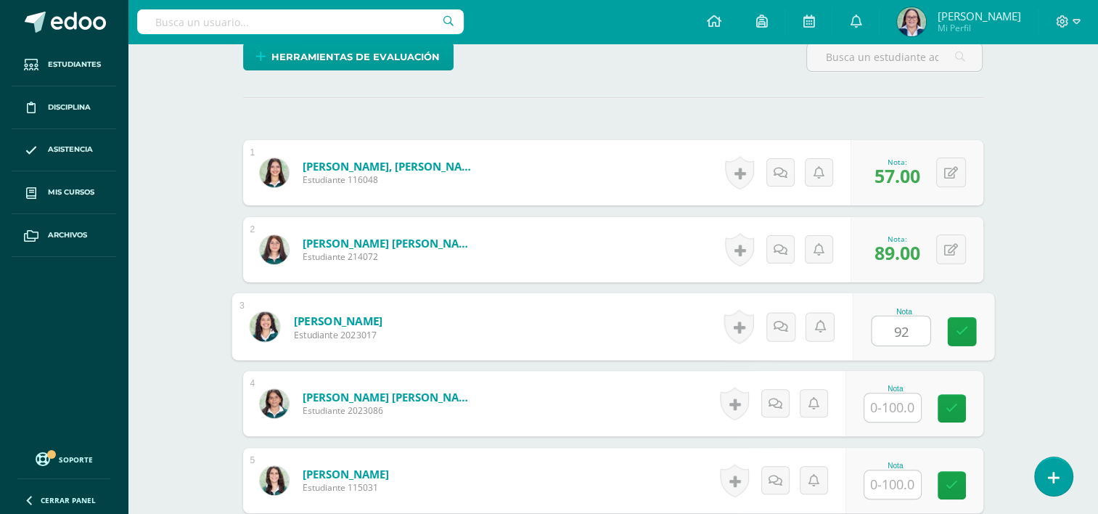
type input "92"
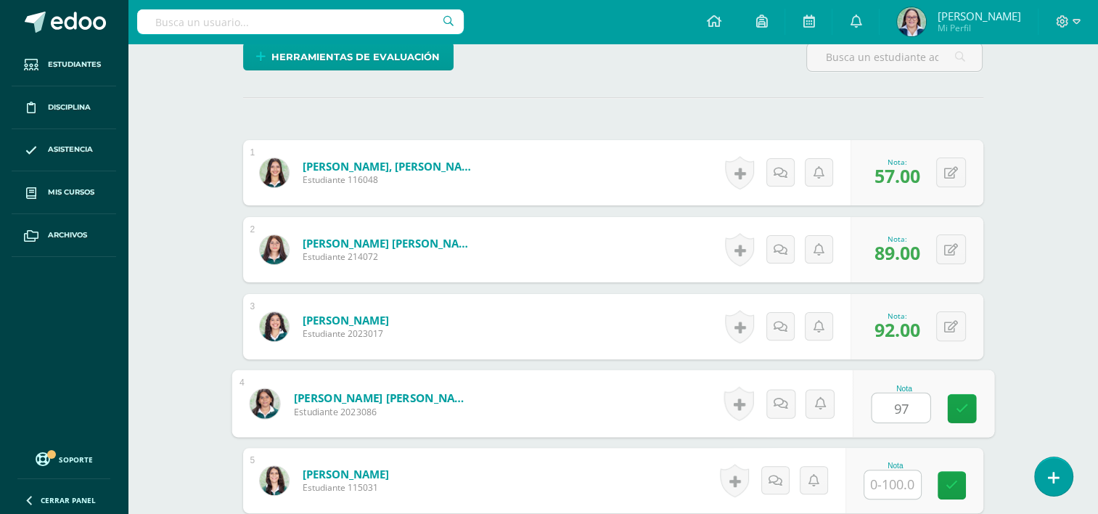
type input "97"
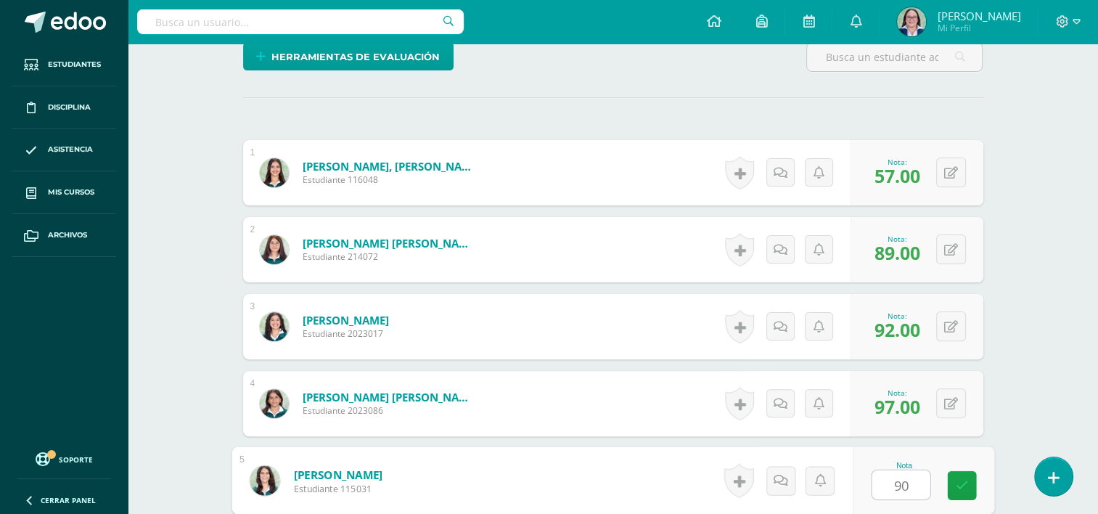
type input "90"
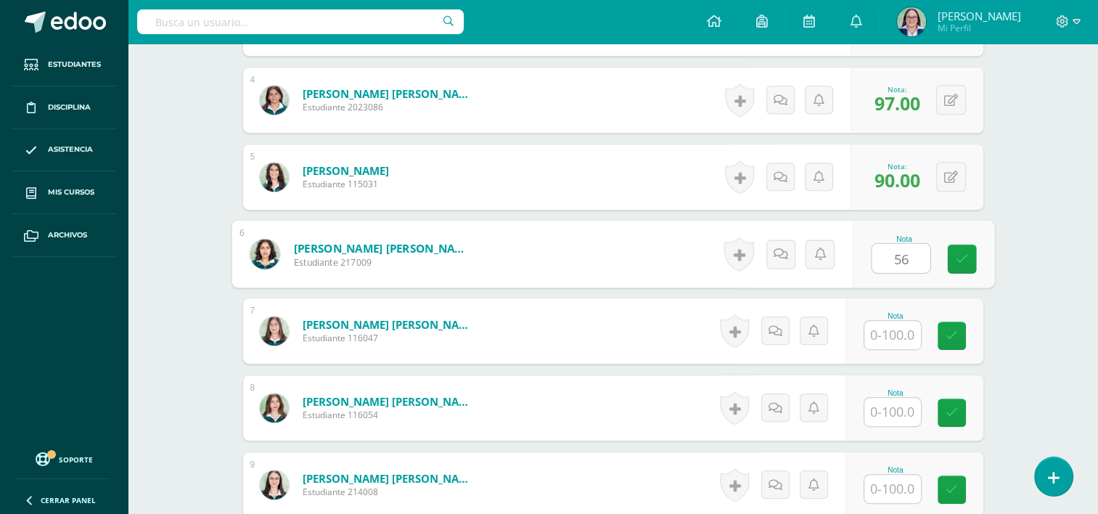
type input "56"
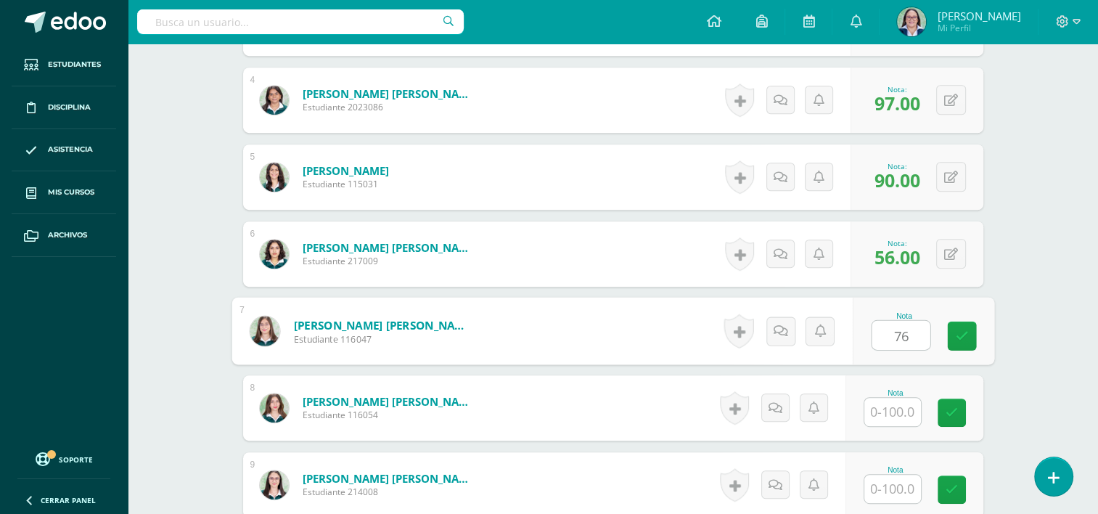
type input "76"
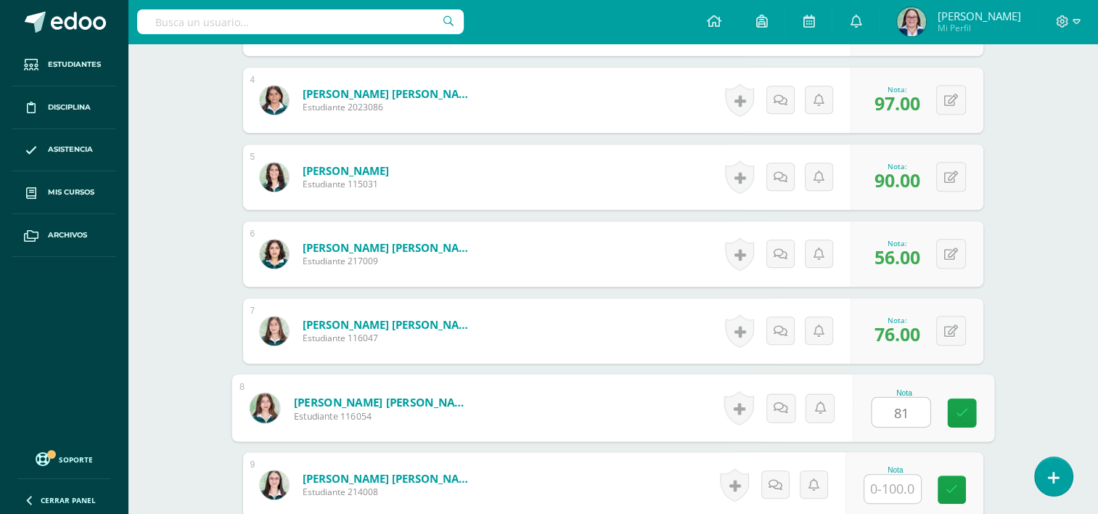
type input "81"
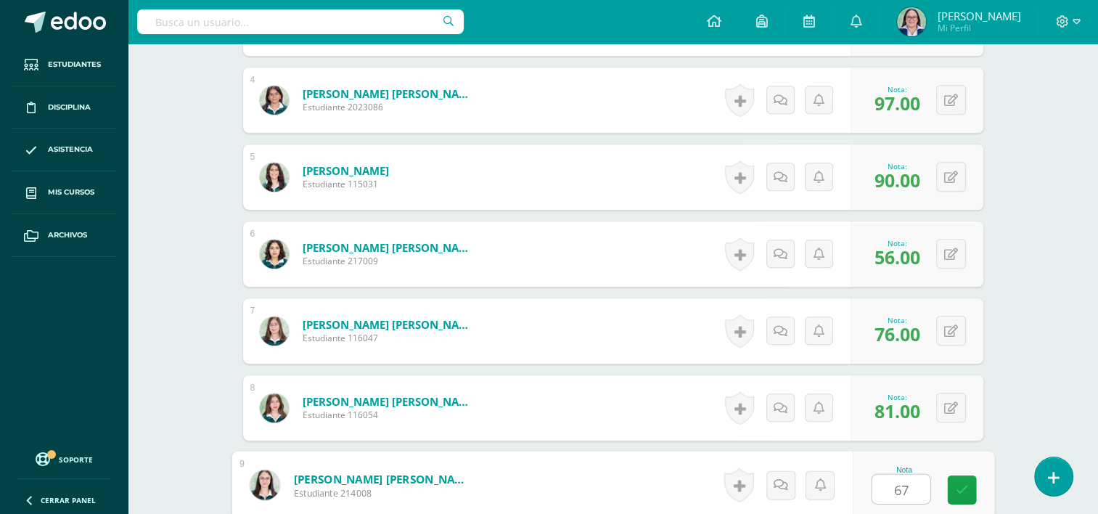
type input "67"
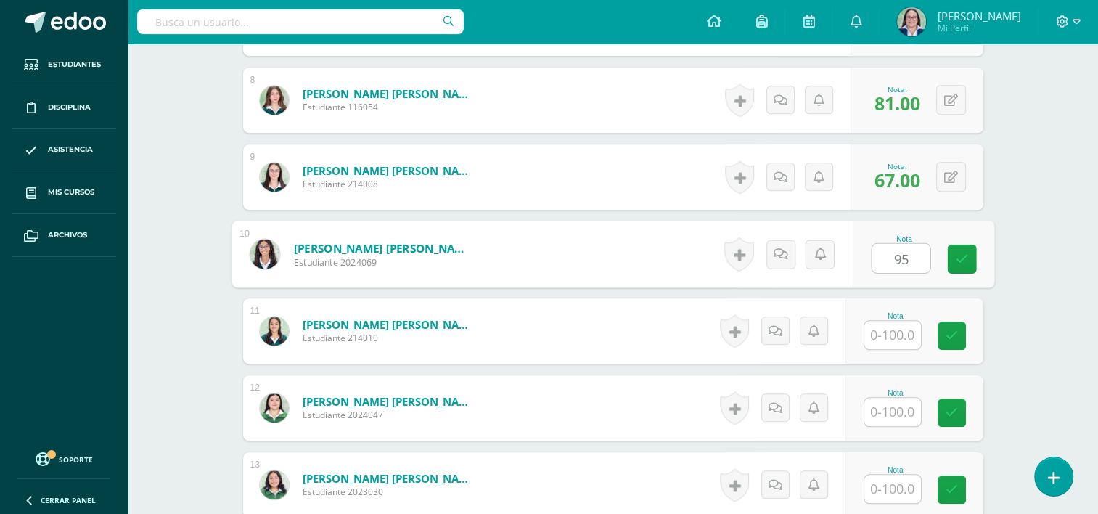
type input "95"
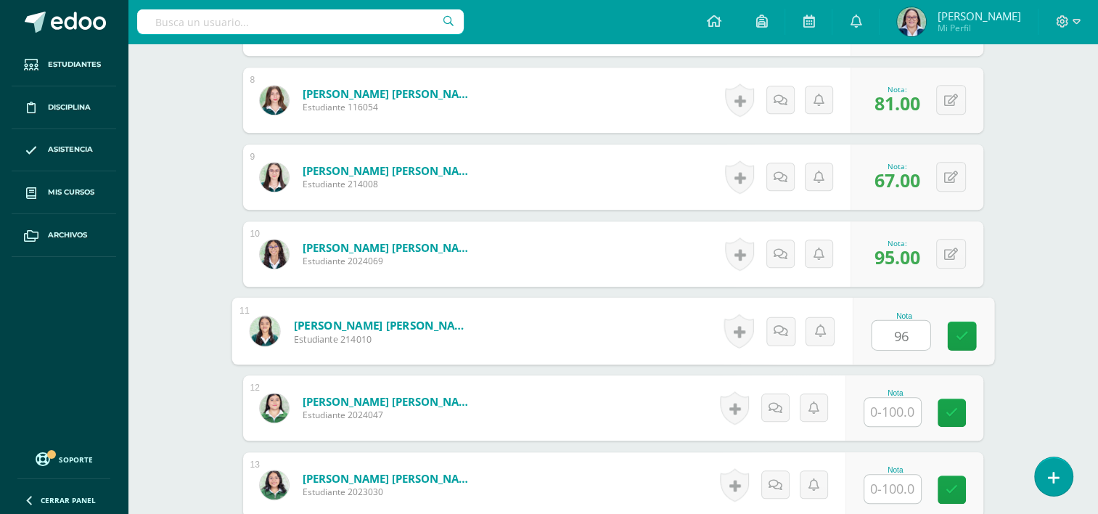
type input "96"
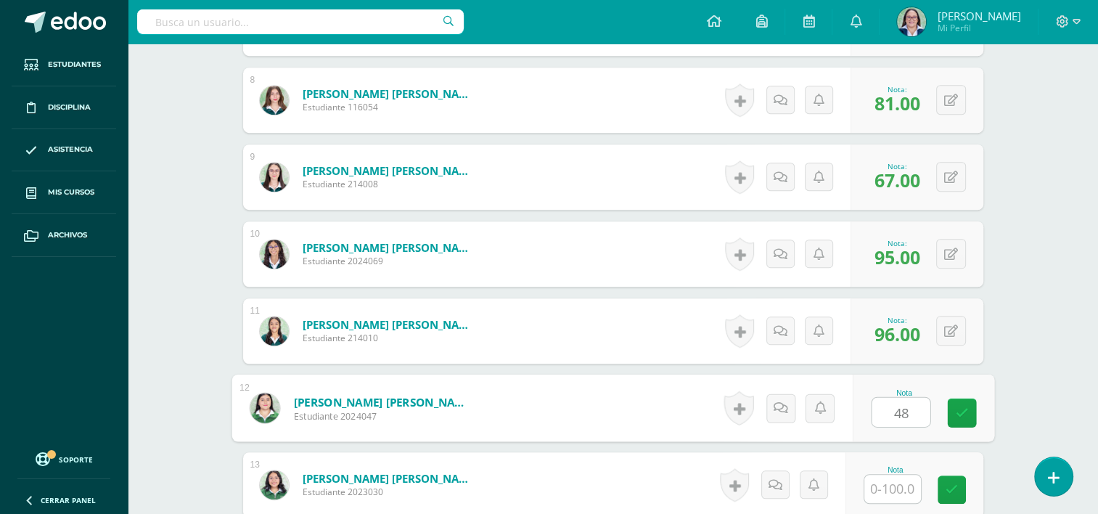
type input "48"
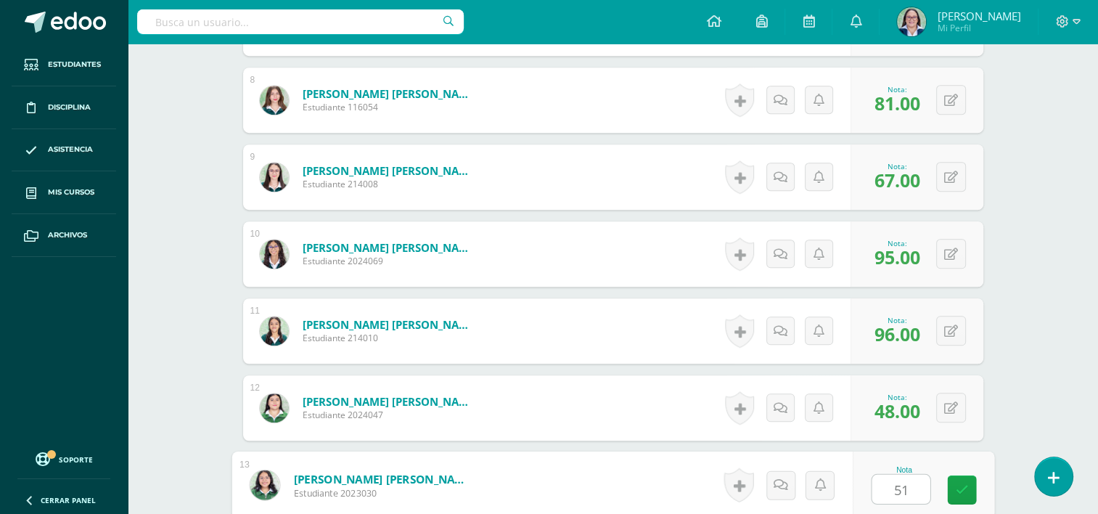
type input "51"
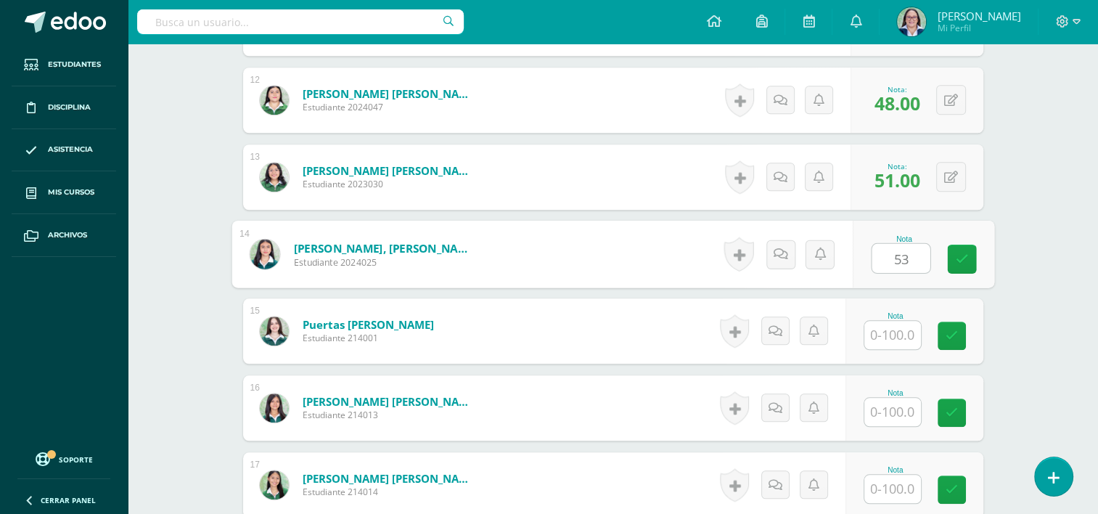
type input "53"
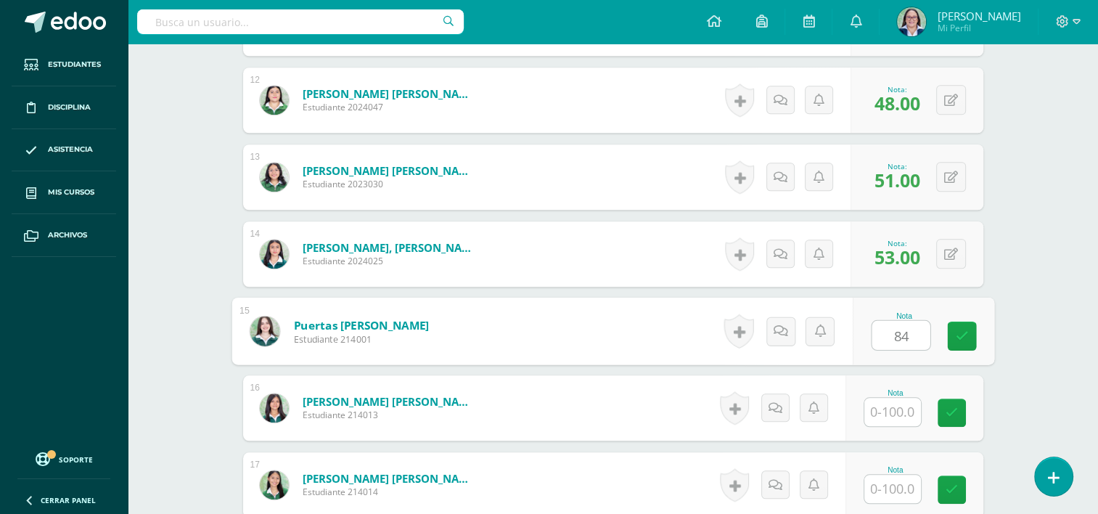
type input "8"
type input "94"
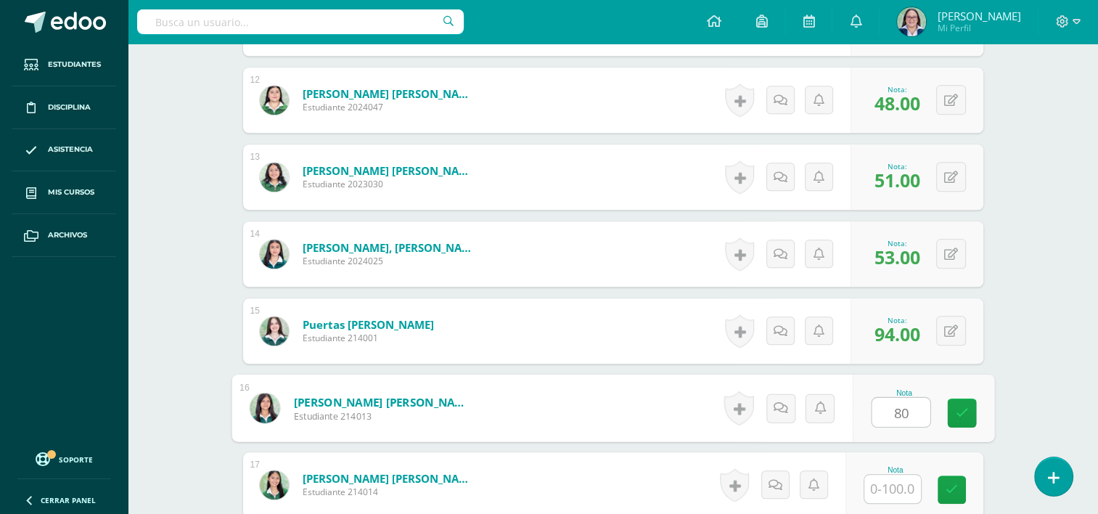
type input "80"
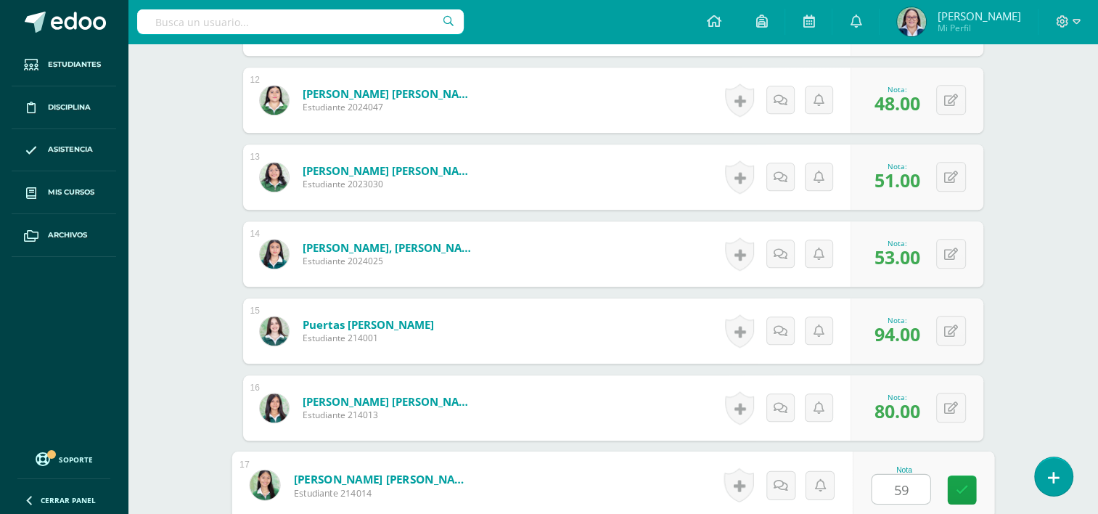
type input "59"
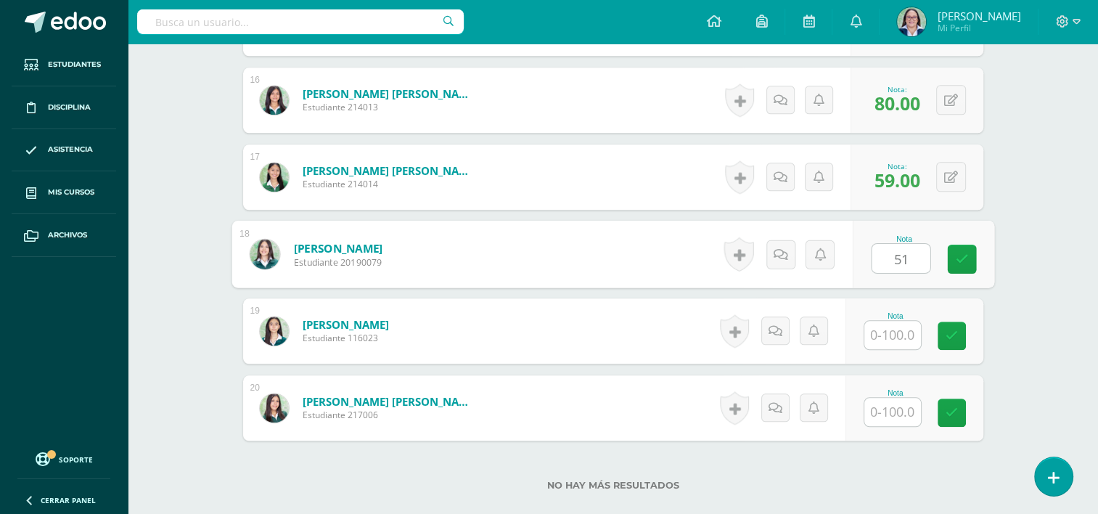
type input "51"
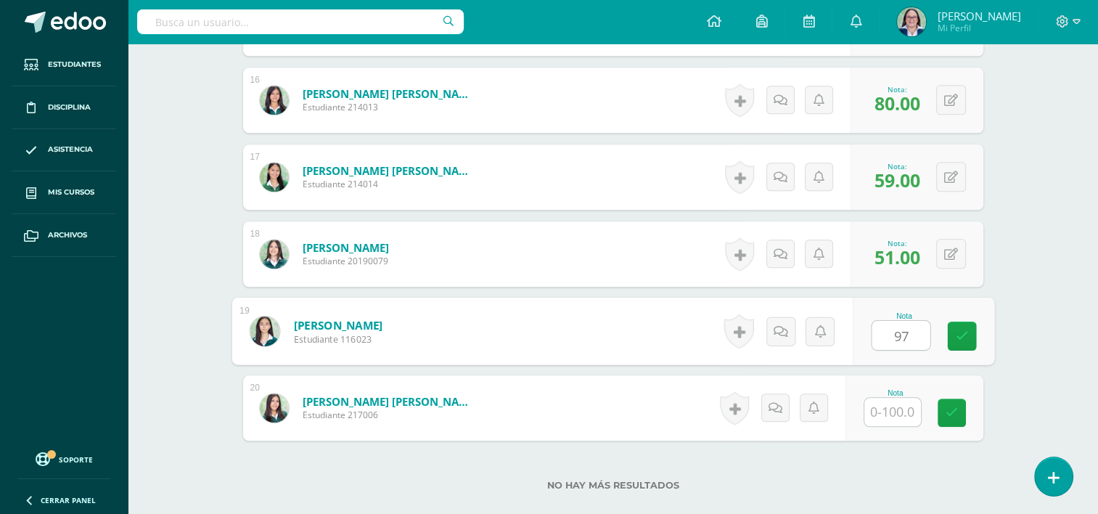
type input "97"
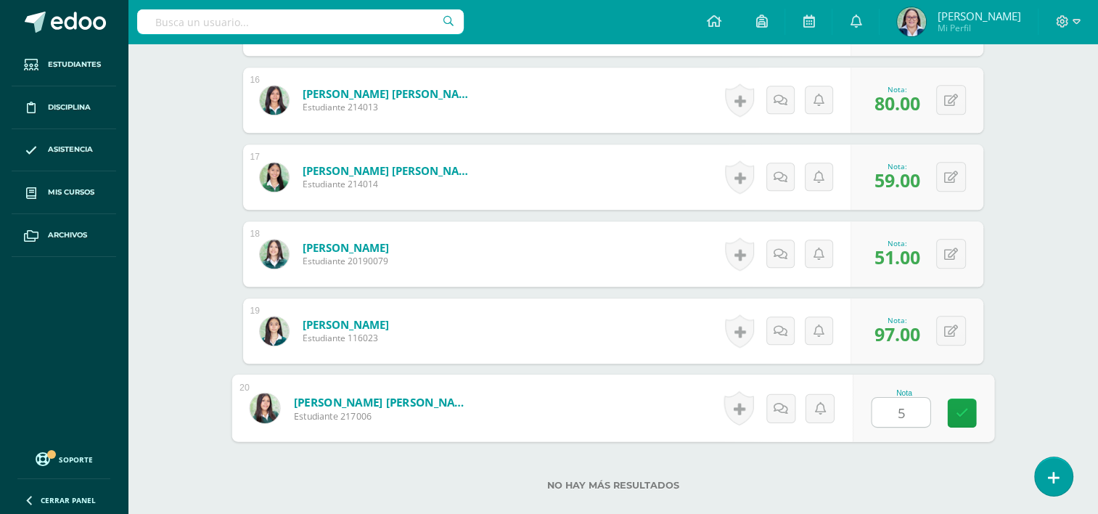
type input "52"
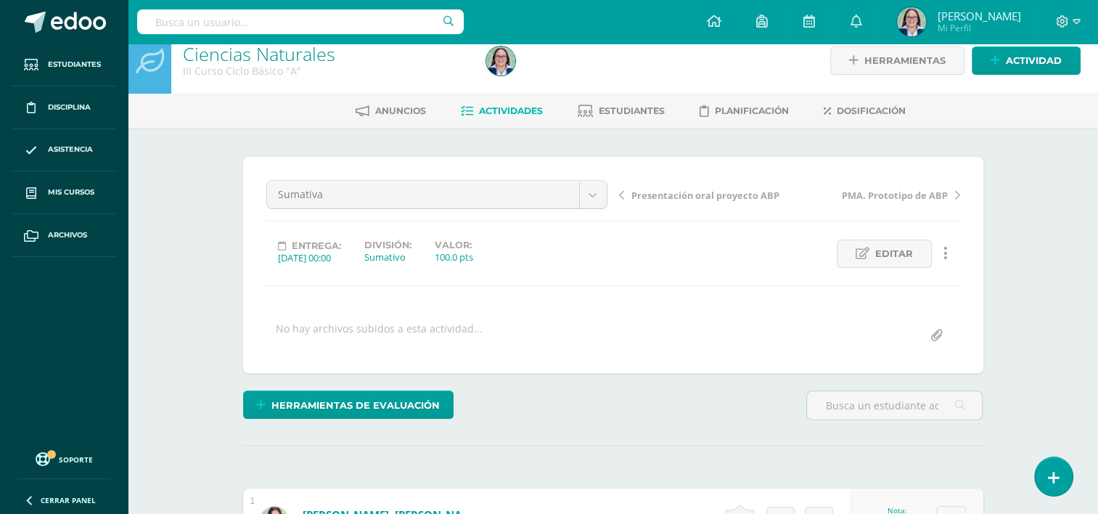
scroll to position [0, 0]
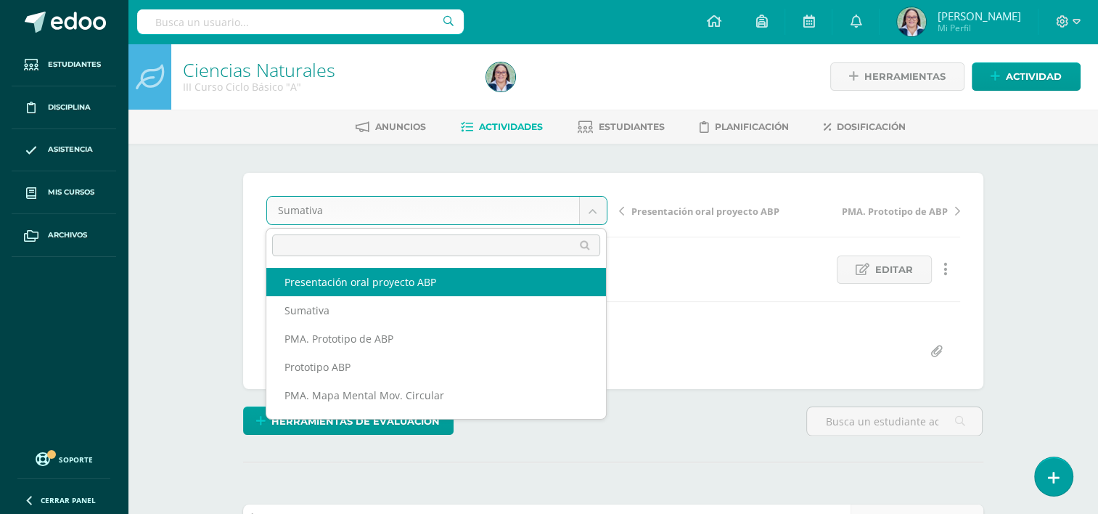
select select "/dashboard/teacher/grade-activity/265379/"
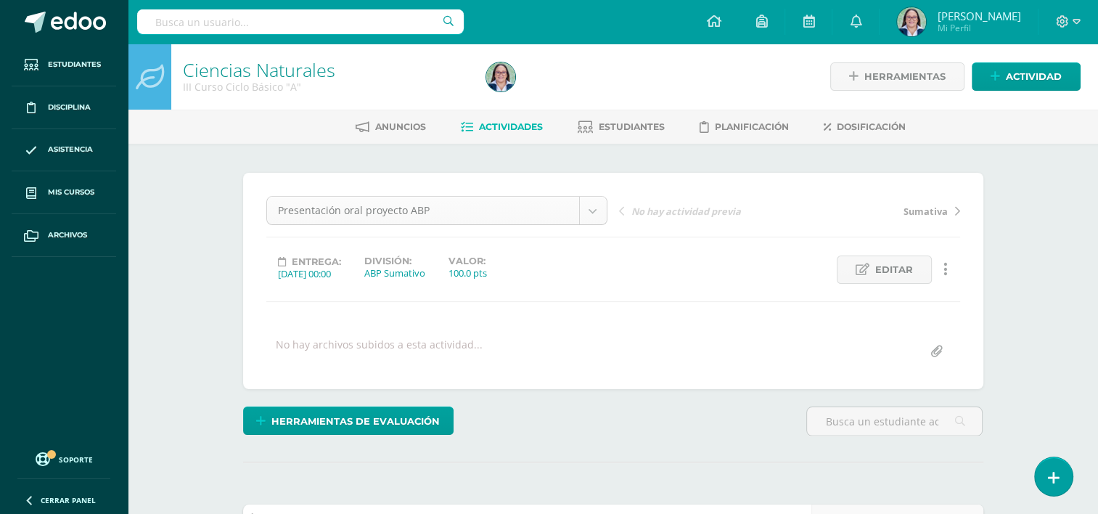
scroll to position [1, 0]
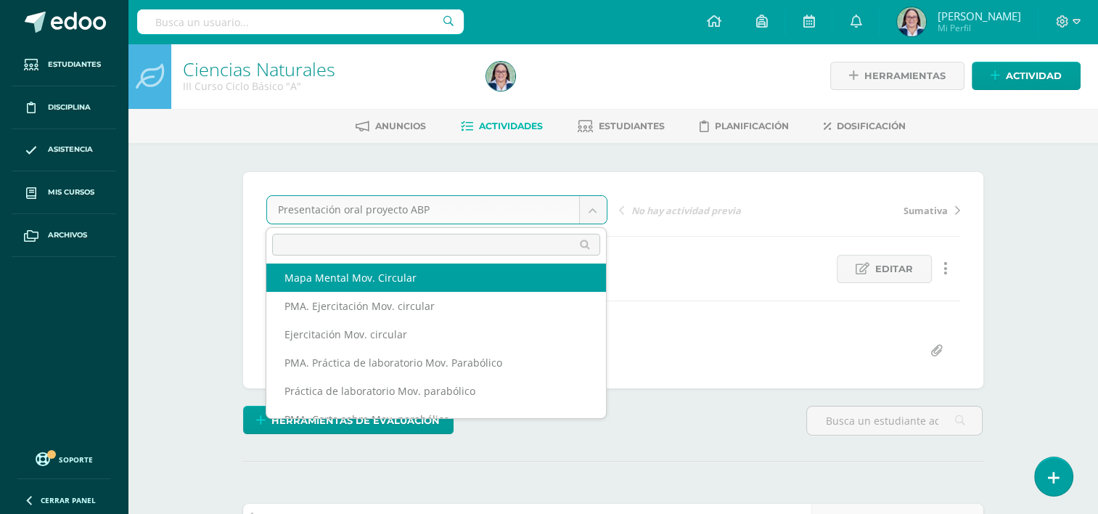
scroll to position [0, 0]
